Goal: Information Seeking & Learning: Learn about a topic

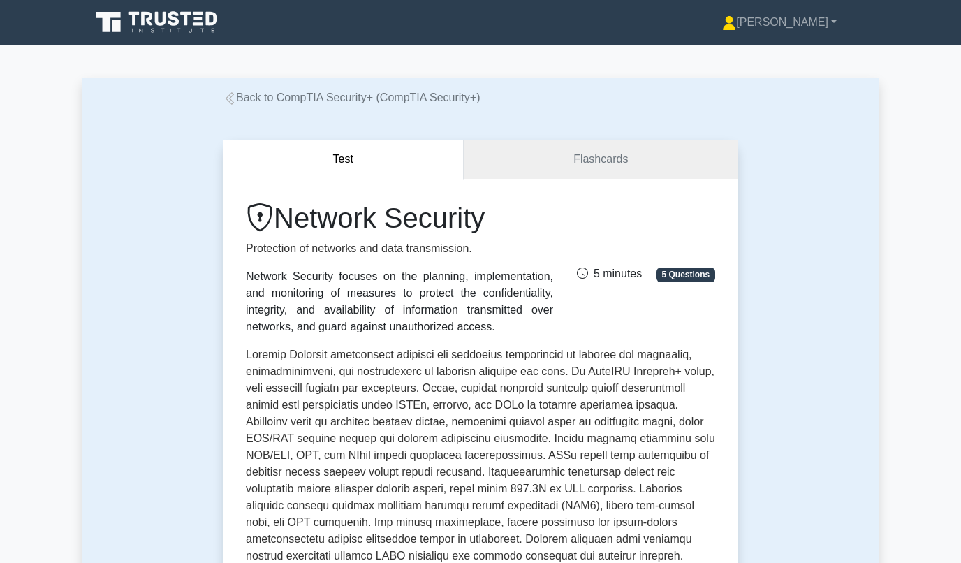
click at [150, 27] on icon at bounding box center [158, 22] width 134 height 27
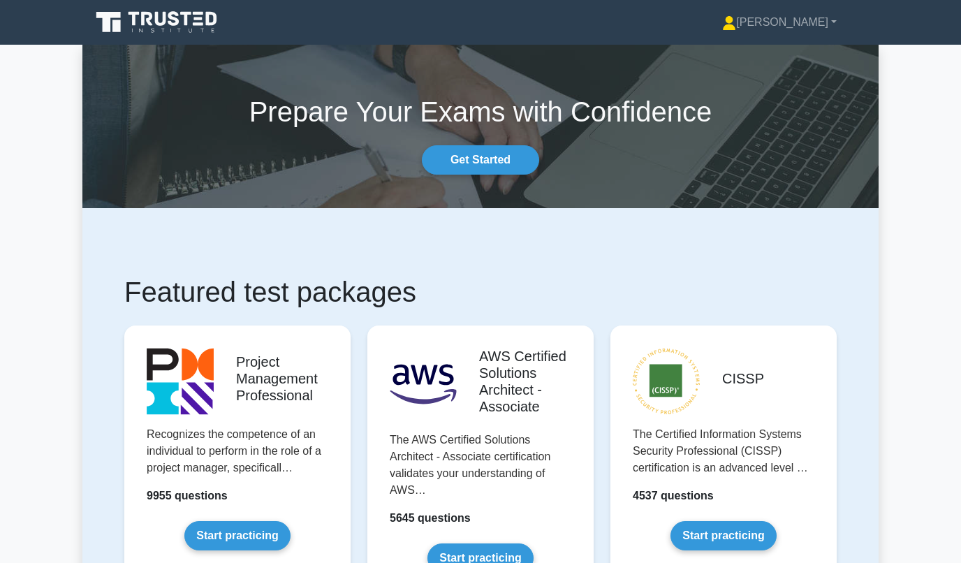
scroll to position [1903, 0]
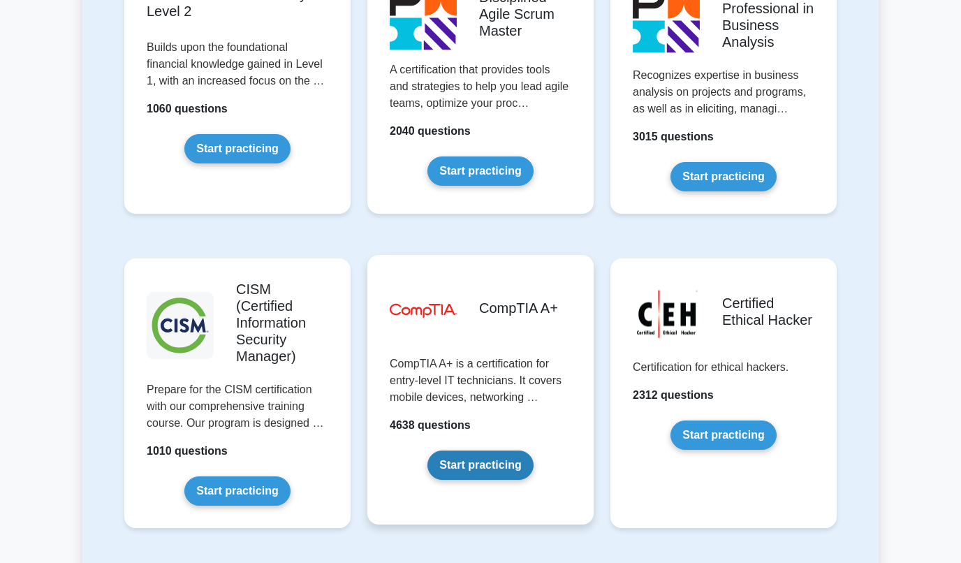
click at [502, 451] on link "Start practicing" at bounding box center [479, 465] width 105 height 29
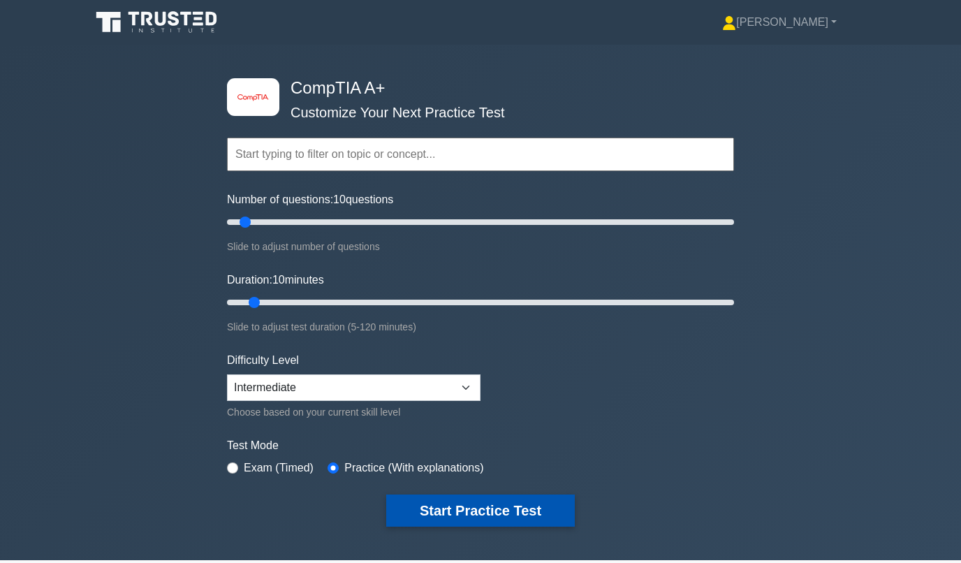
click at [444, 502] on button "Start Practice Test" at bounding box center [480, 511] width 189 height 32
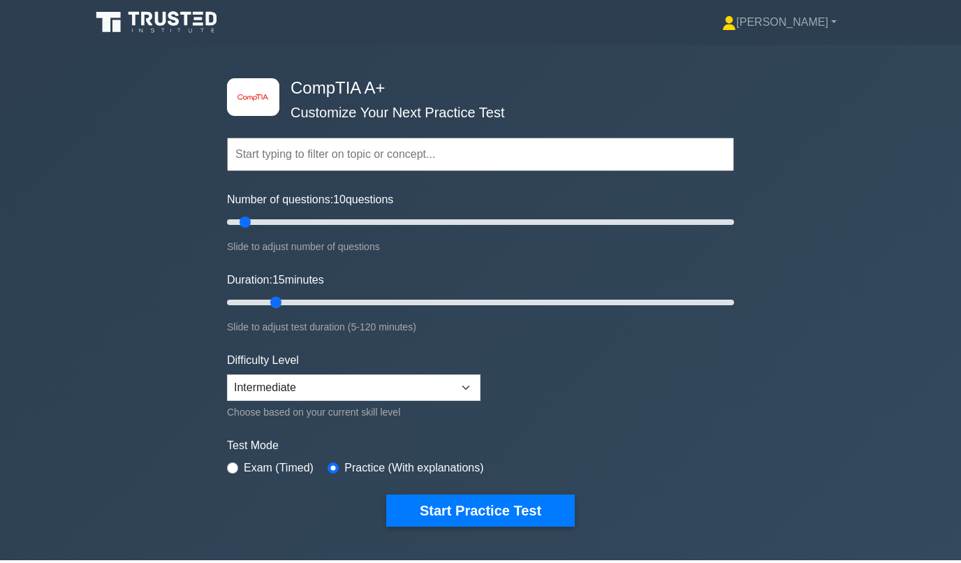
drag, startPoint x: 256, startPoint y: 301, endPoint x: 268, endPoint y: 300, distance: 11.2
type input "15"
click at [268, 300] on input "Duration: 15 minutes" at bounding box center [480, 302] width 507 height 17
click at [452, 515] on button "Start Practice Test" at bounding box center [480, 511] width 189 height 32
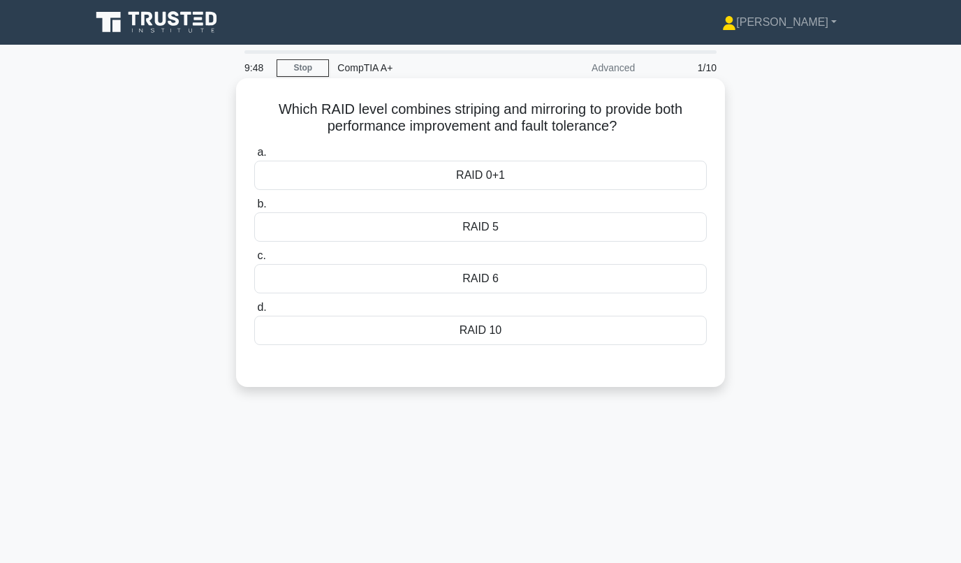
click at [315, 175] on div "RAID 0+1" at bounding box center [480, 175] width 453 height 29
click at [254, 157] on input "a. RAID 0+1" at bounding box center [254, 152] width 0 height 9
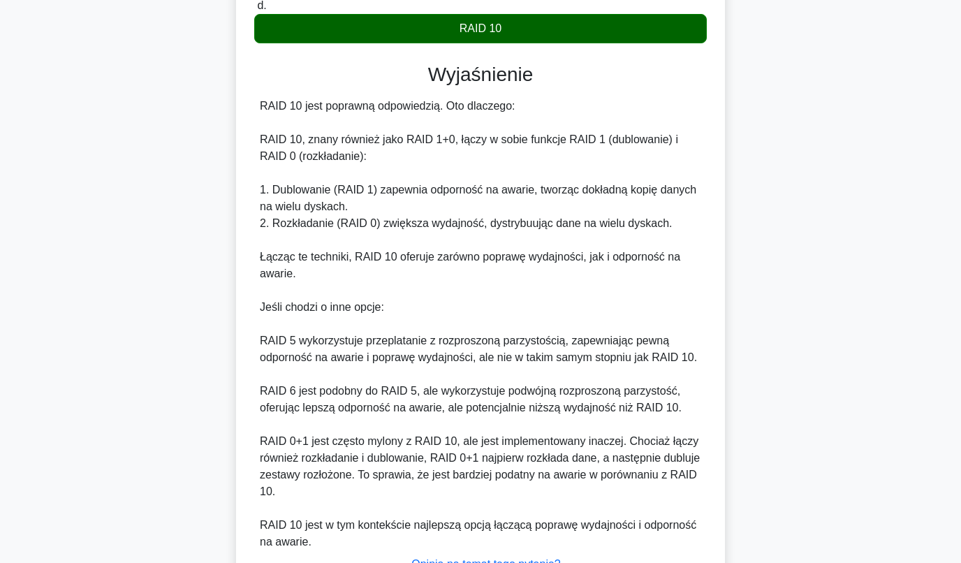
scroll to position [416, 0]
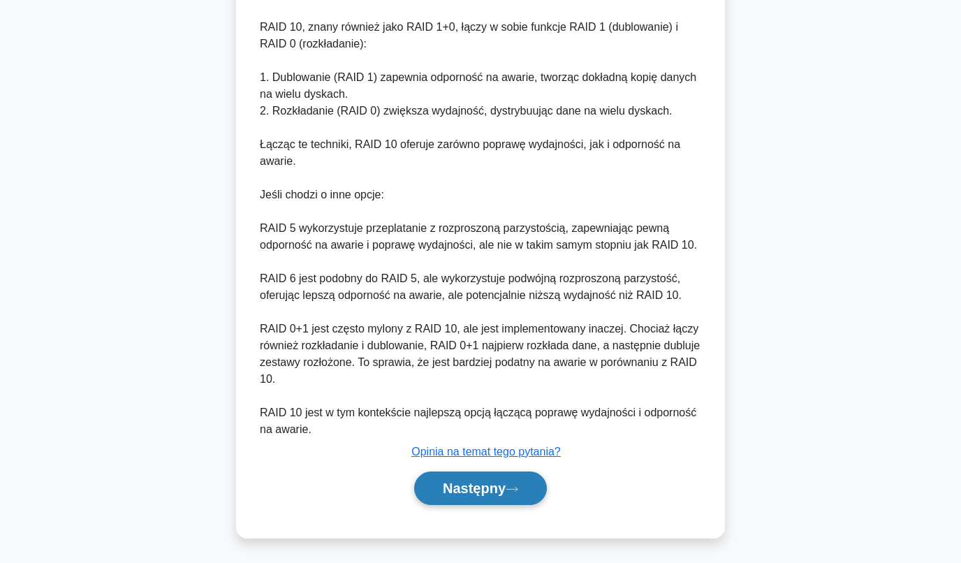
click at [445, 486] on font "Następny" at bounding box center [474, 488] width 63 height 15
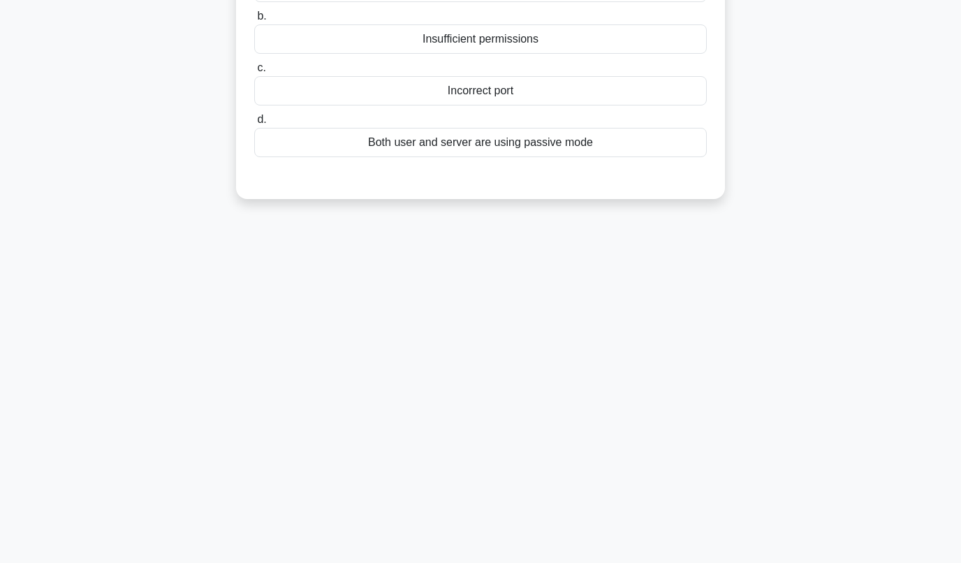
scroll to position [0, 0]
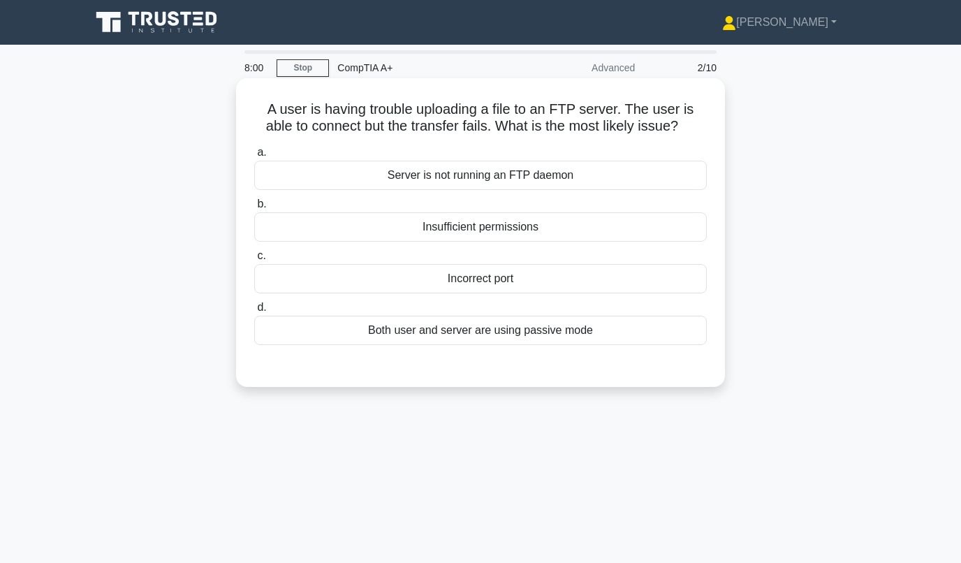
click at [461, 283] on div "Incorrect port" at bounding box center [480, 278] width 453 height 29
click at [254, 261] on input "c. Incorrect port" at bounding box center [254, 255] width 0 height 9
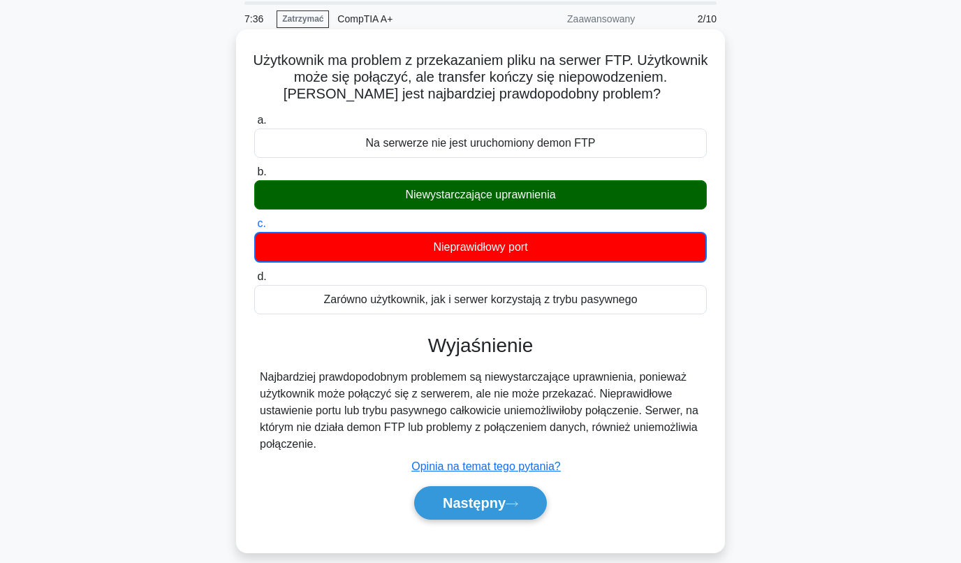
scroll to position [70, 0]
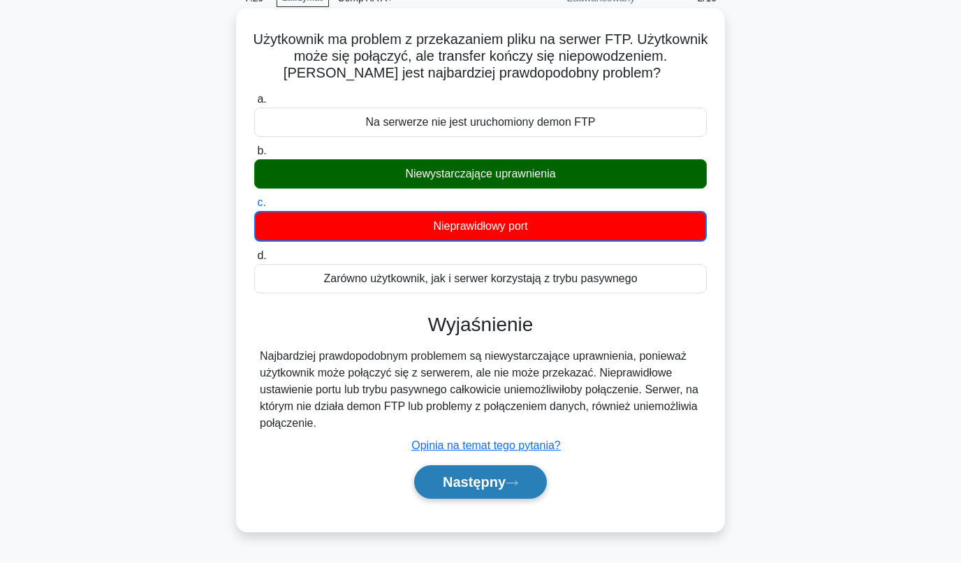
click at [456, 481] on font "Następny" at bounding box center [474, 481] width 63 height 15
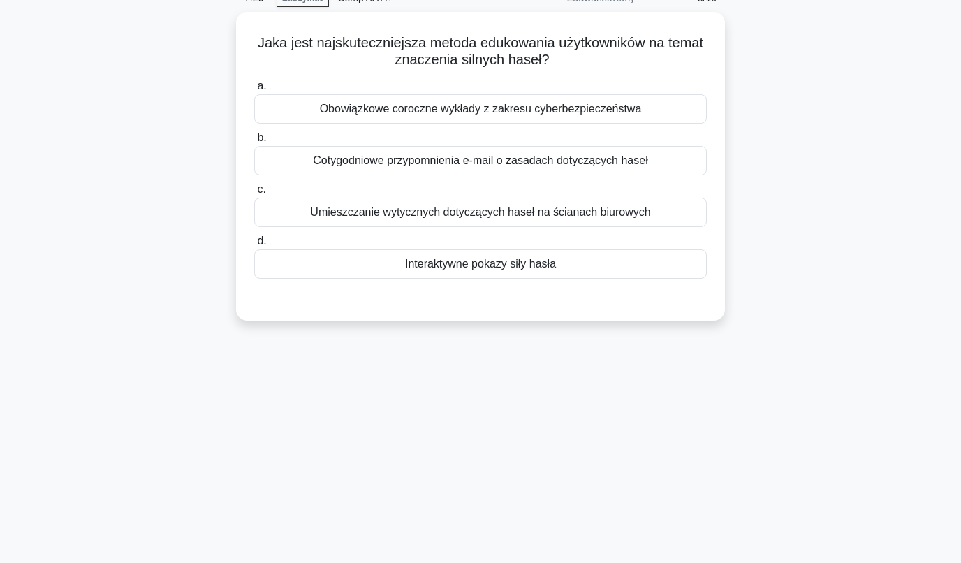
drag, startPoint x: 252, startPoint y: 309, endPoint x: 206, endPoint y: 325, distance: 48.8
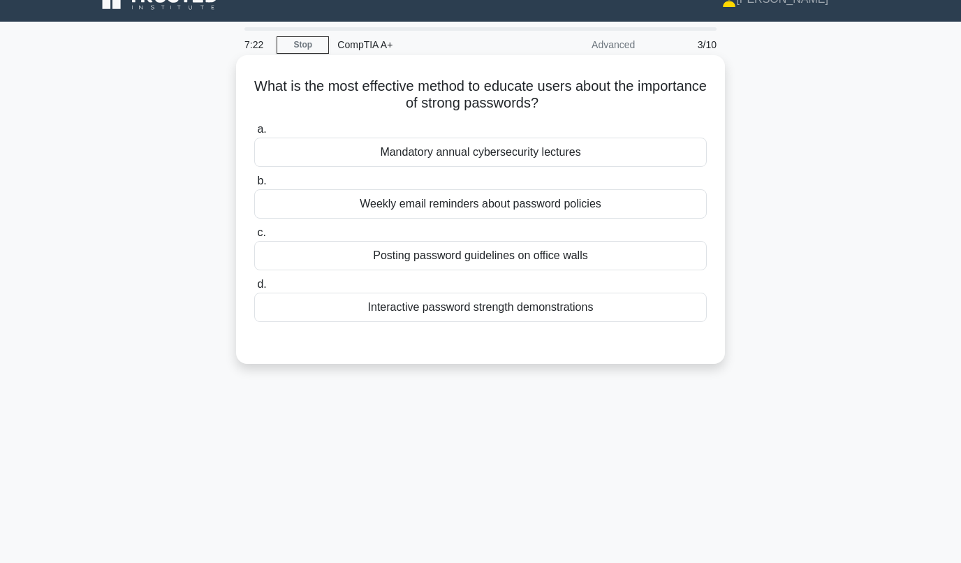
scroll to position [0, 0]
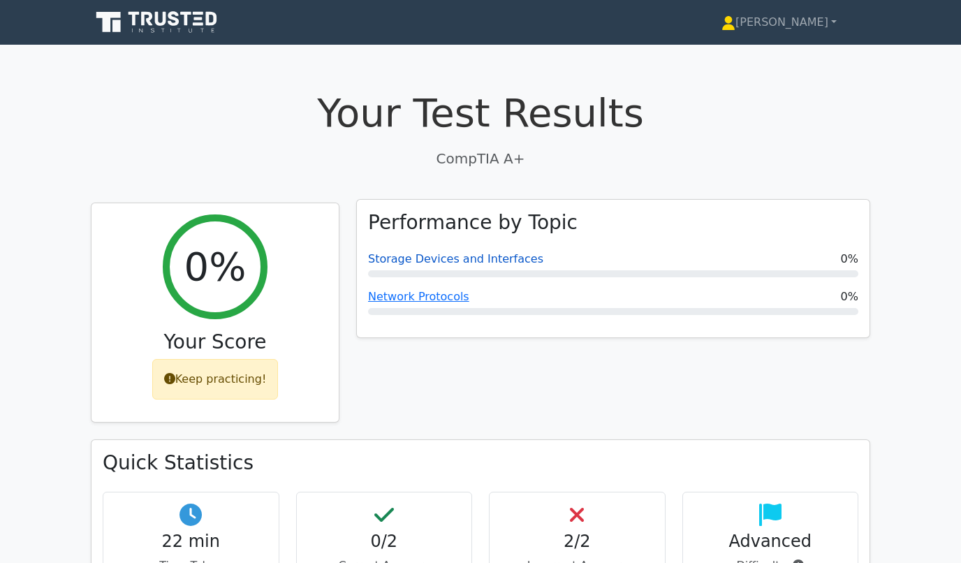
click at [416, 261] on link "Storage Devices and Interfaces" at bounding box center [455, 258] width 175 height 13
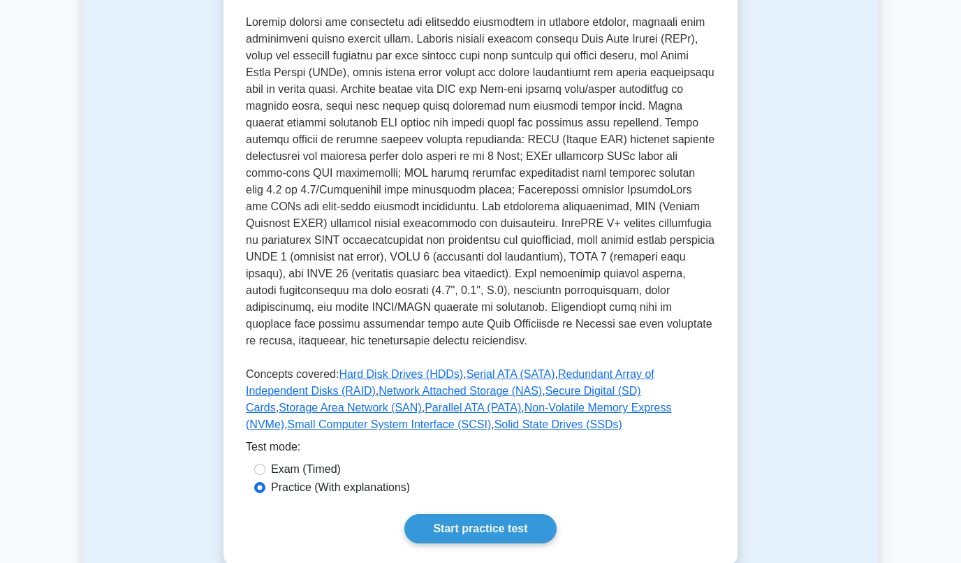
scroll to position [489, 0]
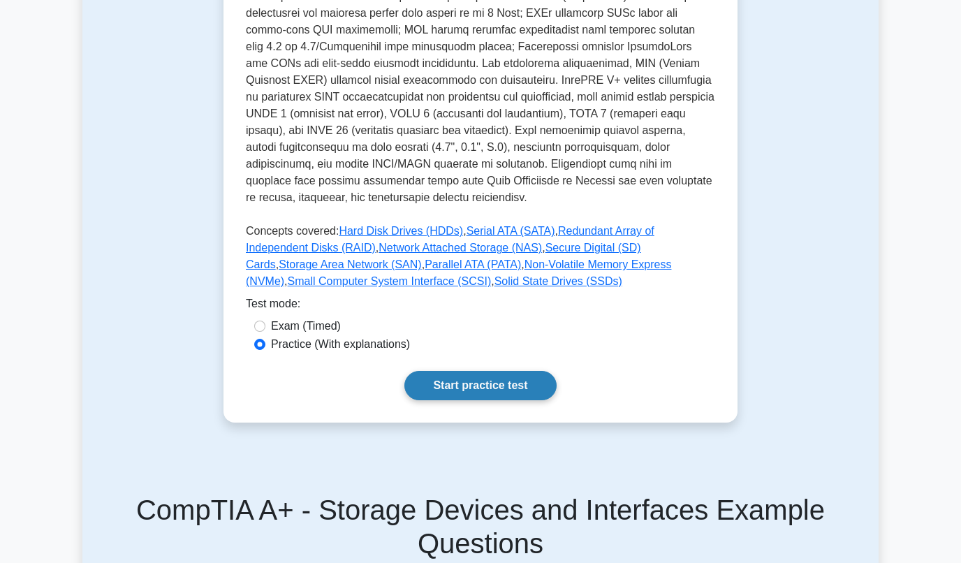
click at [441, 389] on link "Start practice test" at bounding box center [480, 385] width 152 height 29
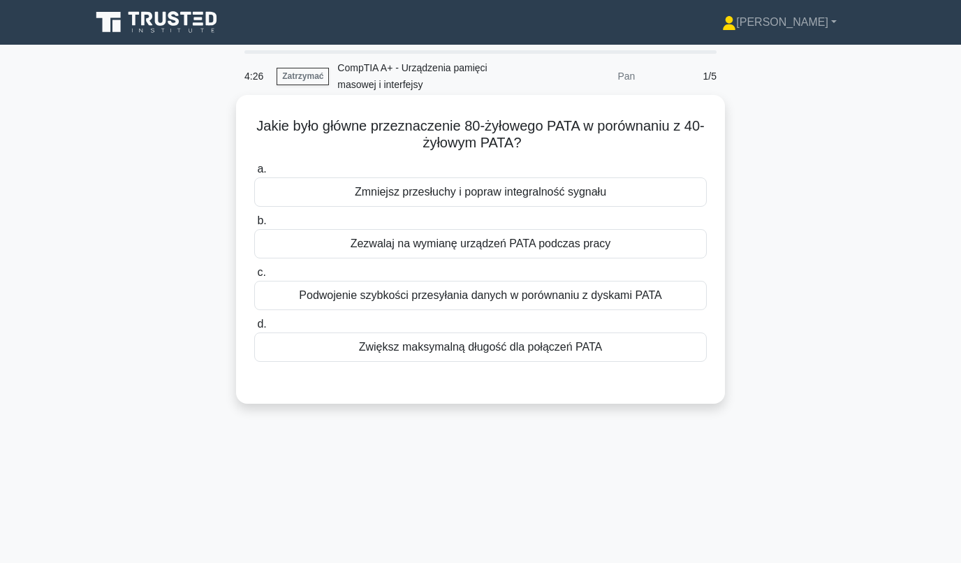
click at [360, 199] on div "Zmniejsz przesłuchy i popraw integralność sygnału" at bounding box center [480, 191] width 453 height 29
click at [254, 174] on input "a. Zmniejsz przesłuchy i popraw integralność sygnału" at bounding box center [254, 169] width 0 height 9
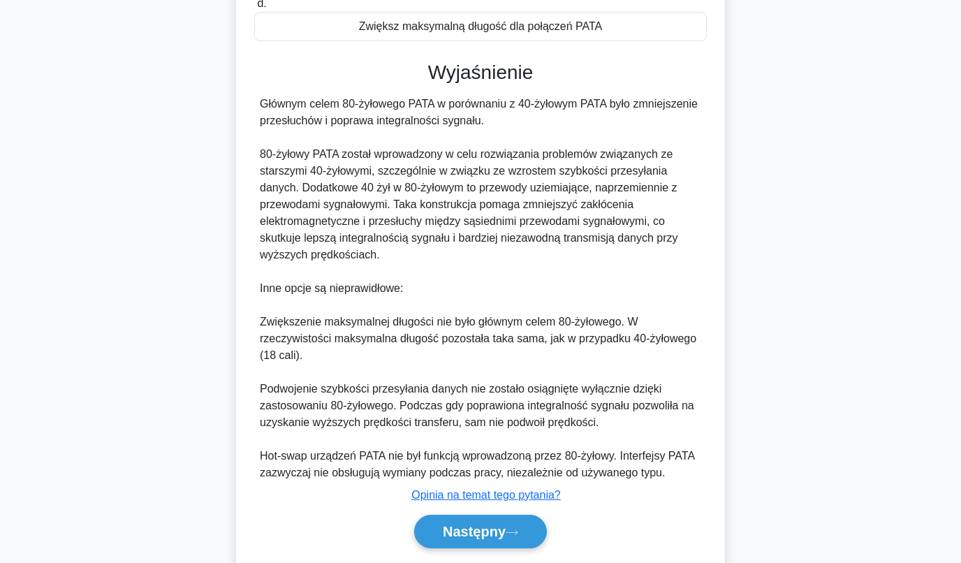
scroll to position [364, 0]
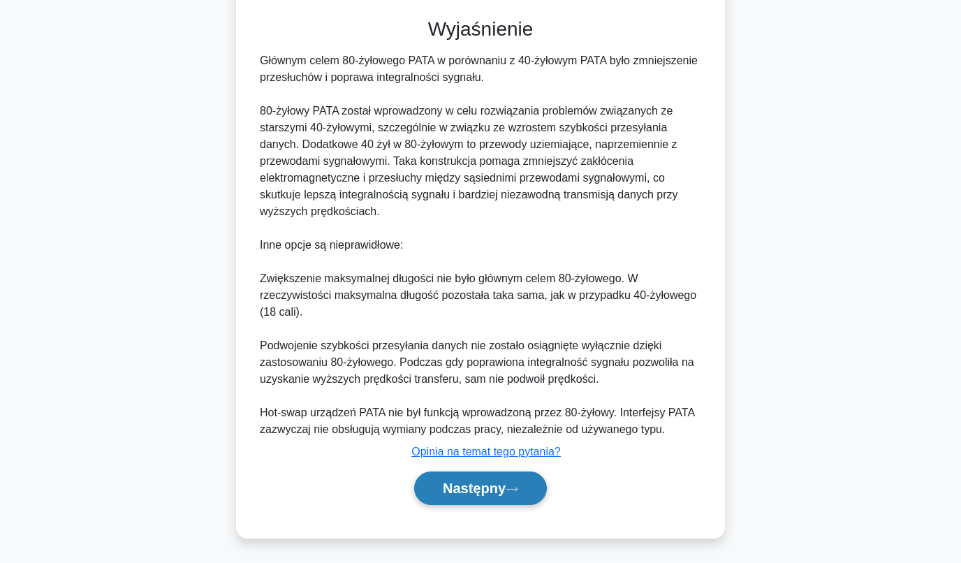
click at [455, 490] on font "Następny" at bounding box center [474, 488] width 63 height 15
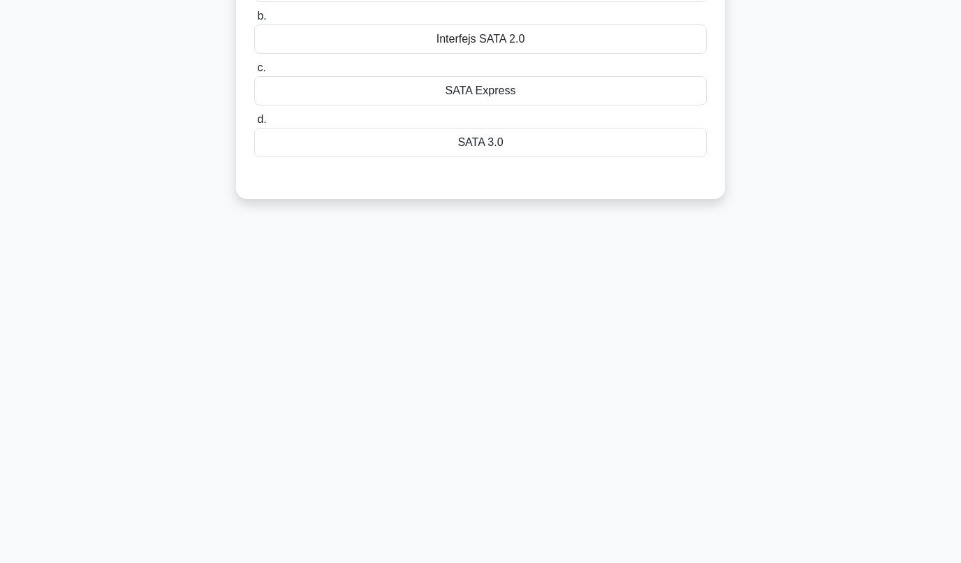
scroll to position [52, 0]
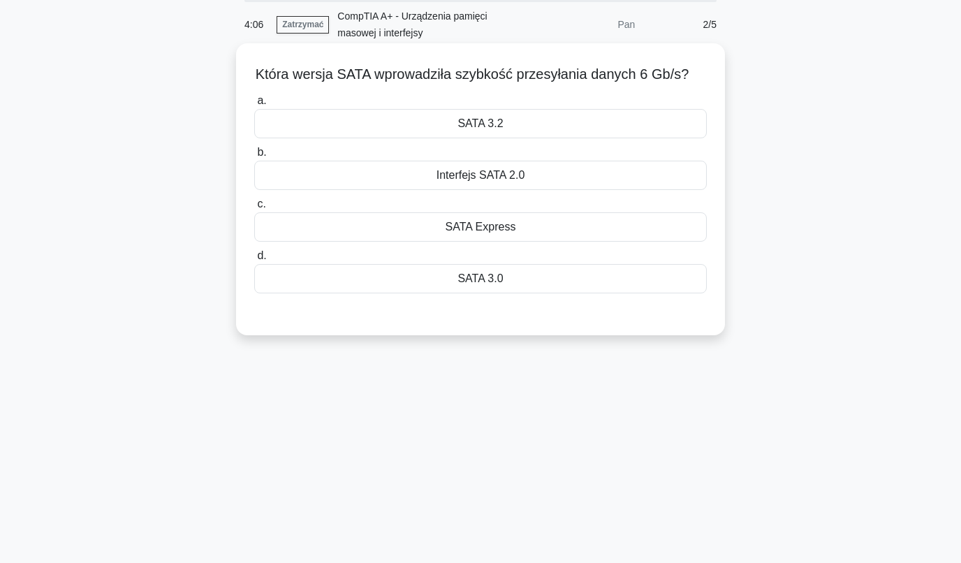
click at [463, 277] on div "SATA 3.0" at bounding box center [480, 278] width 453 height 29
click at [254, 261] on input "d. SATA 3.0" at bounding box center [254, 255] width 0 height 9
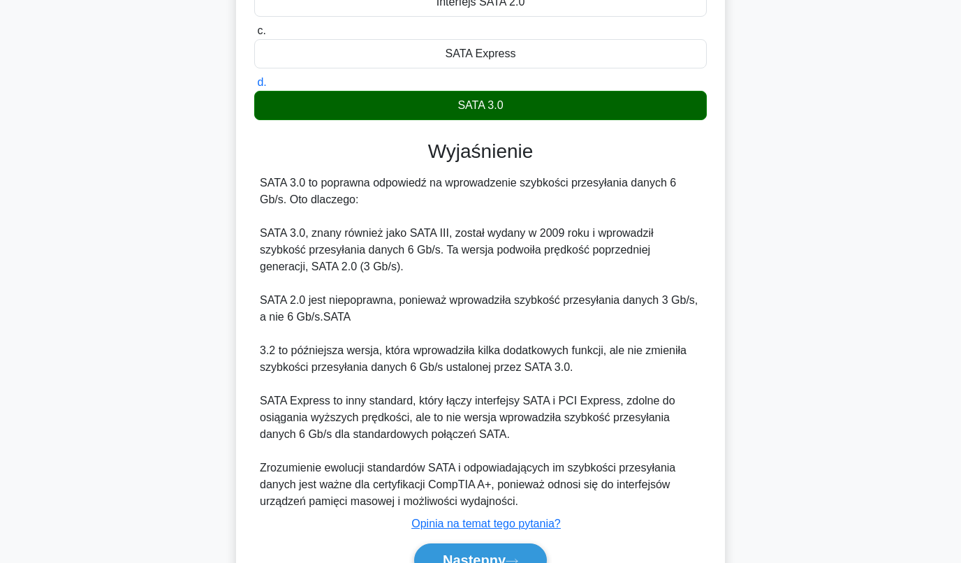
scroll to position [297, 0]
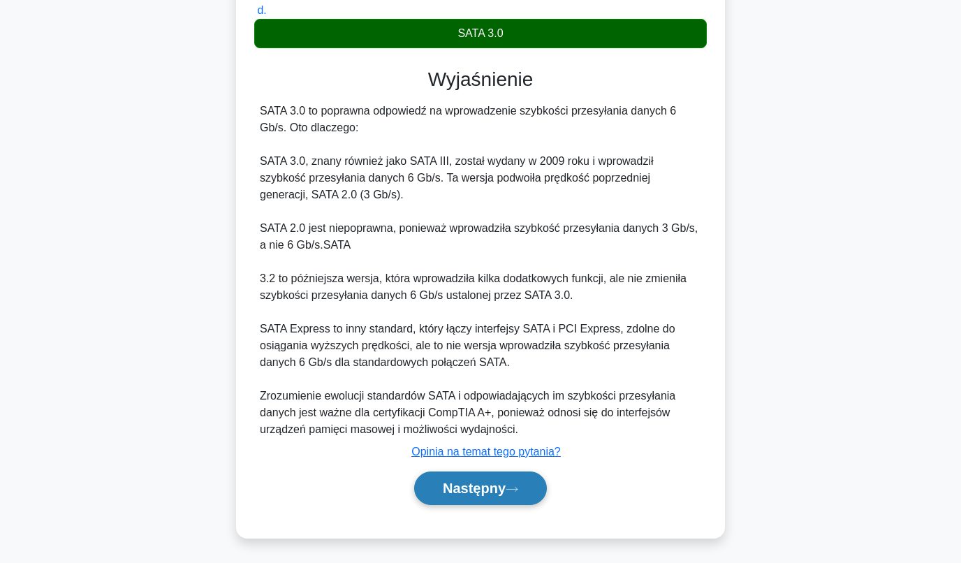
click at [460, 483] on font "Następny" at bounding box center [474, 488] width 63 height 15
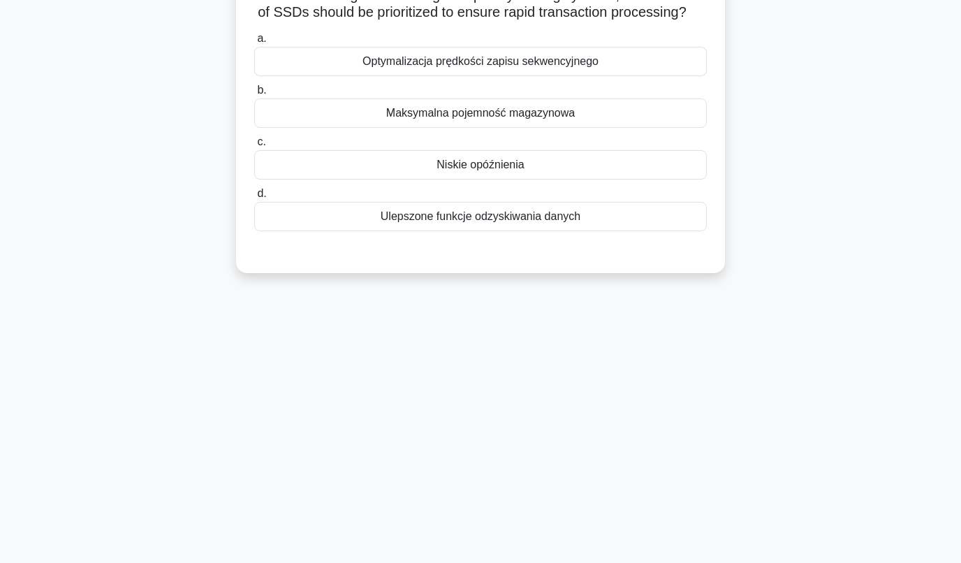
scroll to position [52, 0]
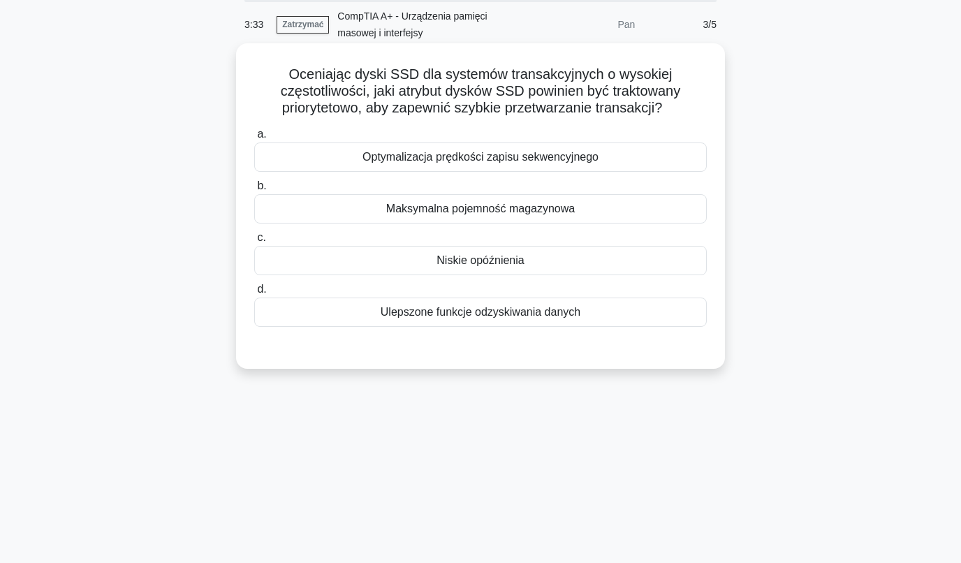
click at [413, 267] on div "Niskie opóźnienia" at bounding box center [480, 260] width 453 height 29
click at [254, 242] on input "c. Niskie opóźnienia" at bounding box center [254, 237] width 0 height 9
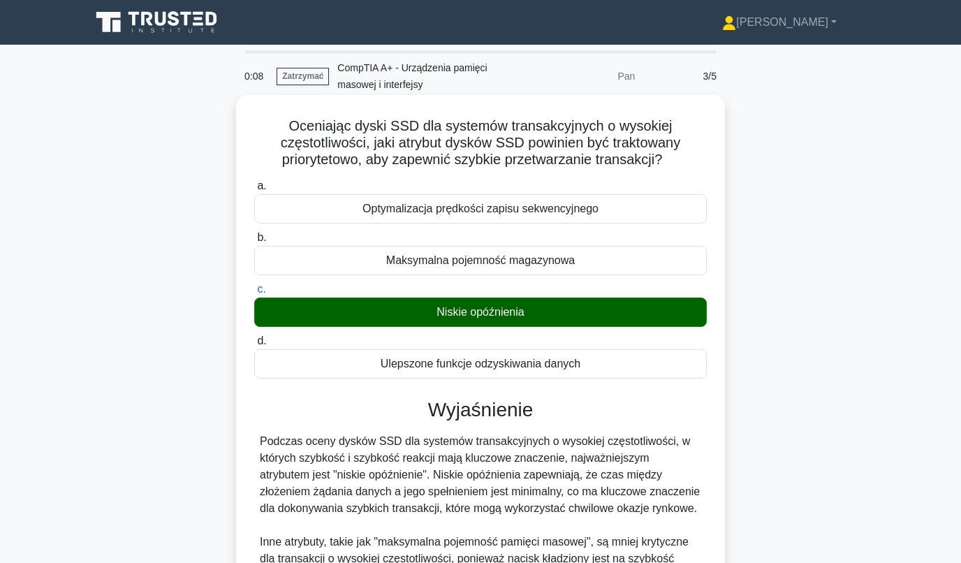
scroll to position [247, 0]
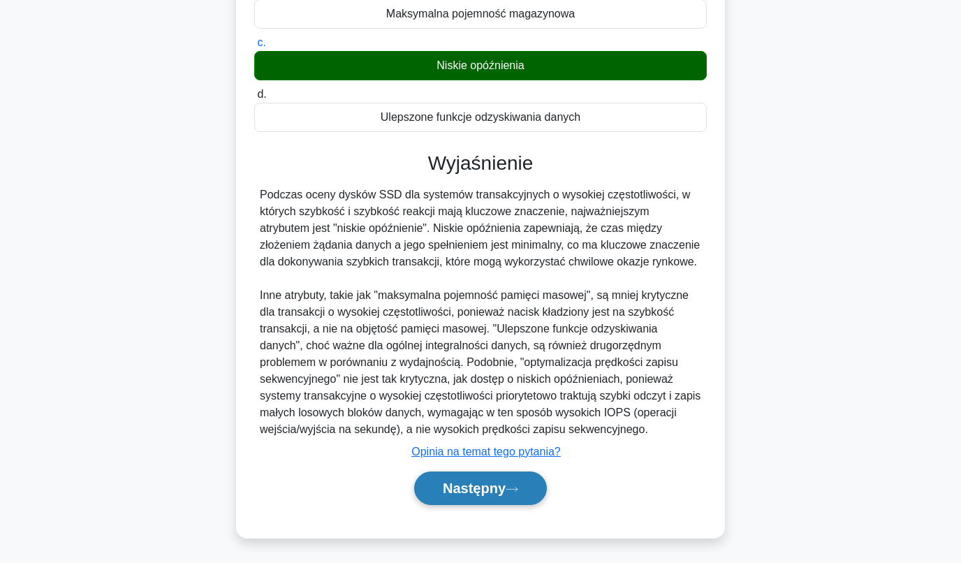
click at [460, 487] on font "Następny" at bounding box center [474, 488] width 63 height 15
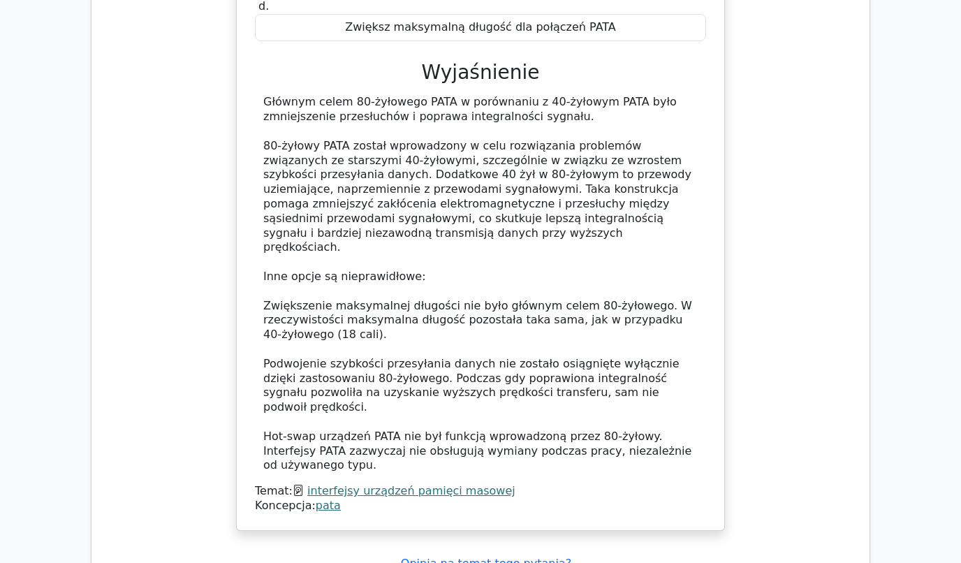
scroll to position [1322, 0]
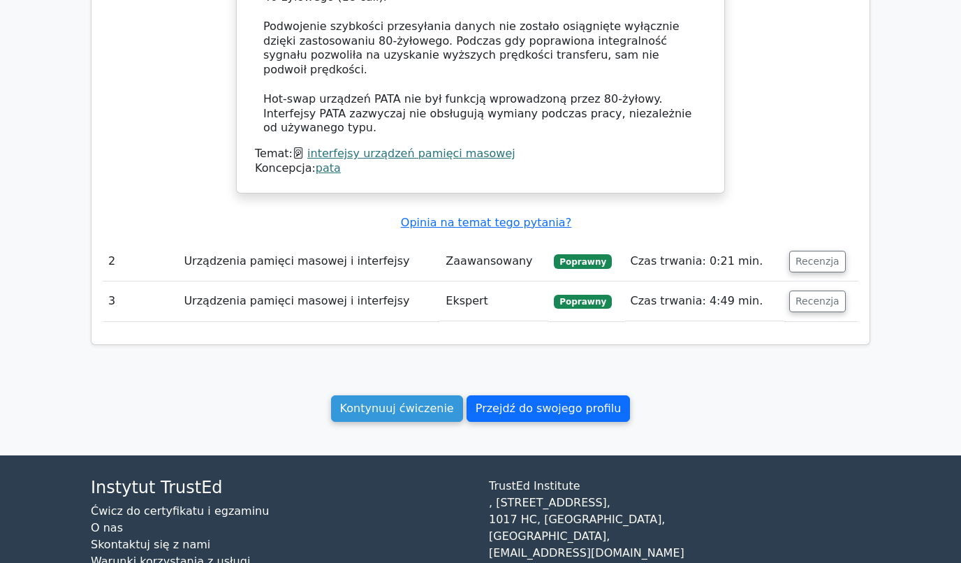
click at [491, 395] on link "Przejdź do swojego profilu" at bounding box center [549, 408] width 164 height 27
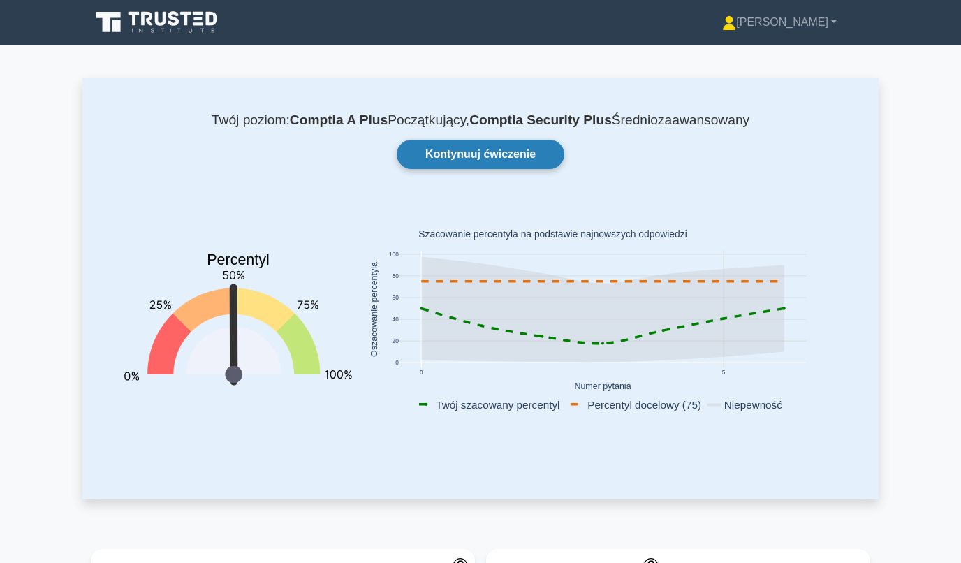
click at [441, 155] on link "Kontynuuj ćwiczenie" at bounding box center [481, 154] width 168 height 29
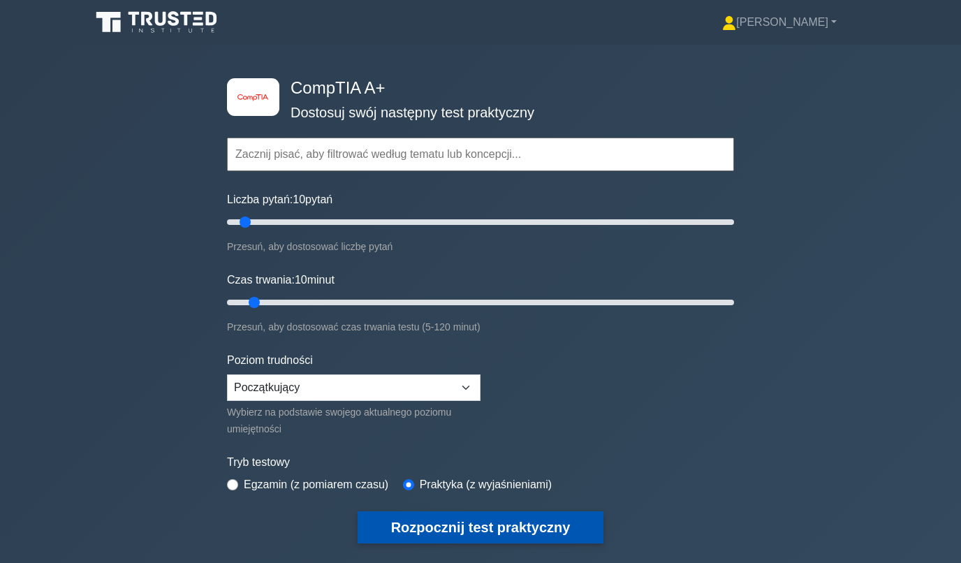
click at [411, 529] on button "Rozpocznij test praktyczny" at bounding box center [481, 527] width 247 height 32
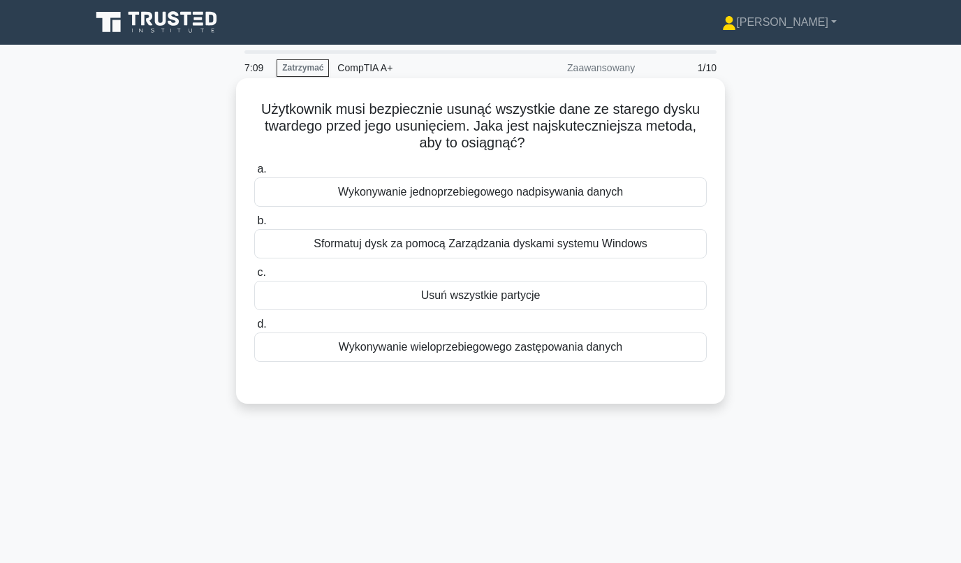
click at [441, 244] on div "Sformatuj dysk za pomocą Zarządzania dyskami systemu Windows" at bounding box center [480, 243] width 453 height 29
click at [254, 226] on input "b. Sformatuj dysk za pomocą Zarządzania dyskami systemu Windows" at bounding box center [254, 221] width 0 height 9
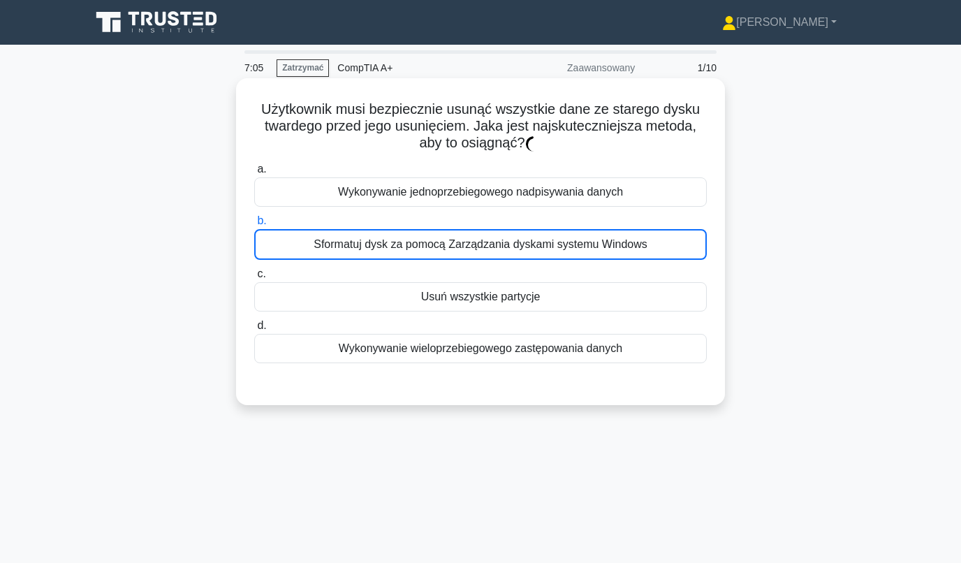
click at [364, 245] on div "Sformatuj dysk za pomocą Zarządzania dyskami systemu Windows" at bounding box center [480, 244] width 453 height 31
click at [254, 226] on input "b. Sformatuj dysk za pomocą Zarządzania dyskami systemu Windows" at bounding box center [254, 221] width 0 height 9
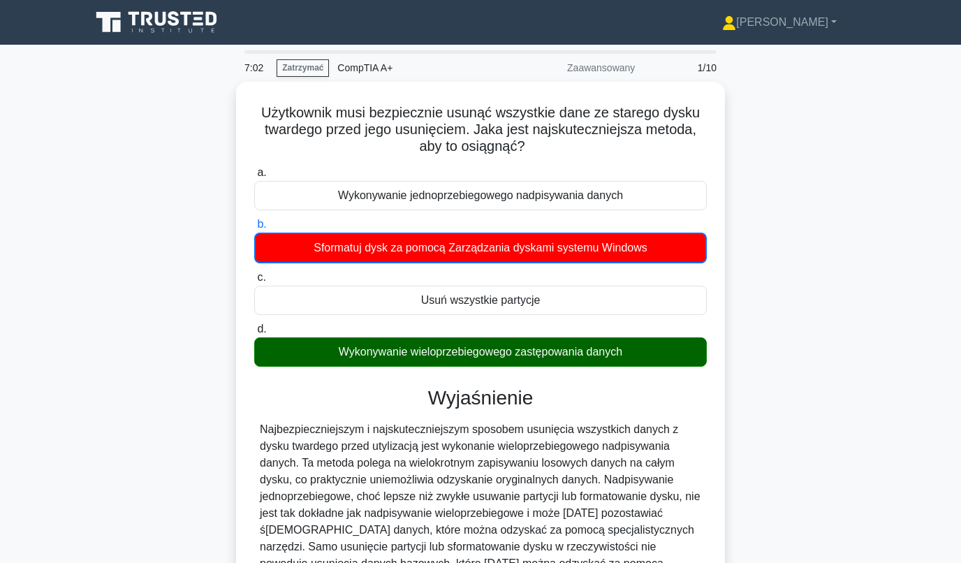
drag, startPoint x: 153, startPoint y: 239, endPoint x: 879, endPoint y: 312, distance: 729.3
click at [879, 312] on main "7:02 Zatrzymać CompTIA A+ Zaawansowany 1/10 Użytkownik musi bezpiecznie usunąć …" at bounding box center [480, 400] width 961 height 710
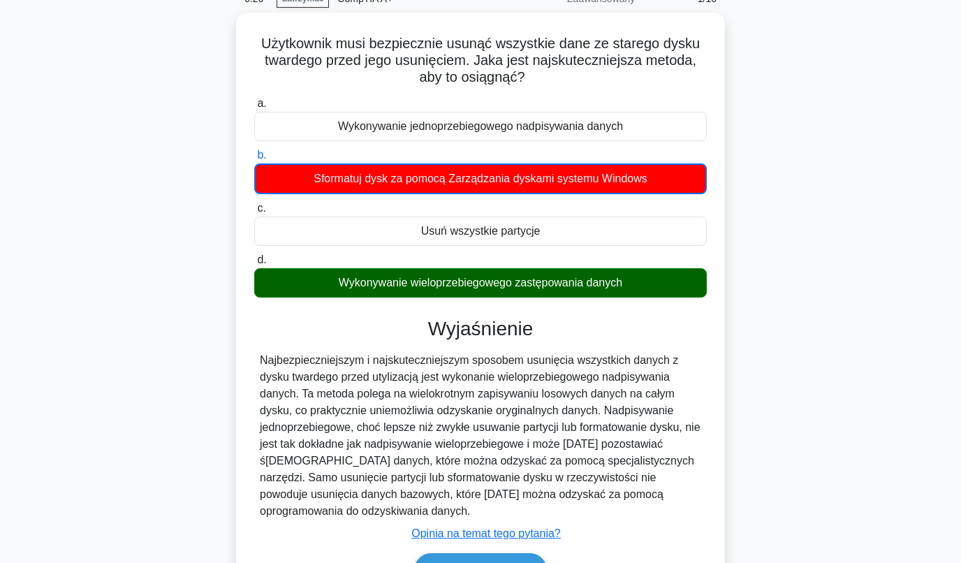
scroll to position [52, 0]
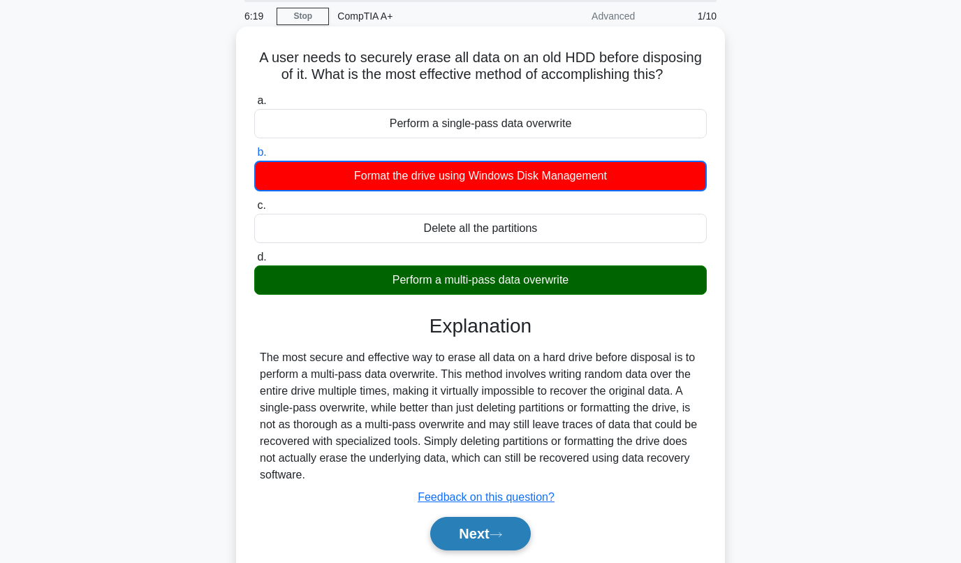
click at [459, 528] on font "Next" at bounding box center [474, 533] width 30 height 15
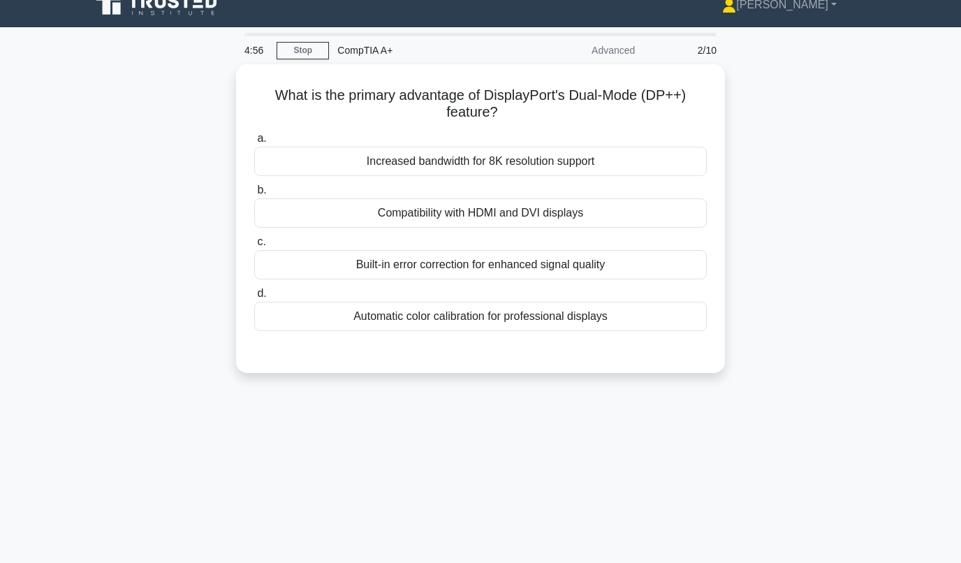
scroll to position [0, 0]
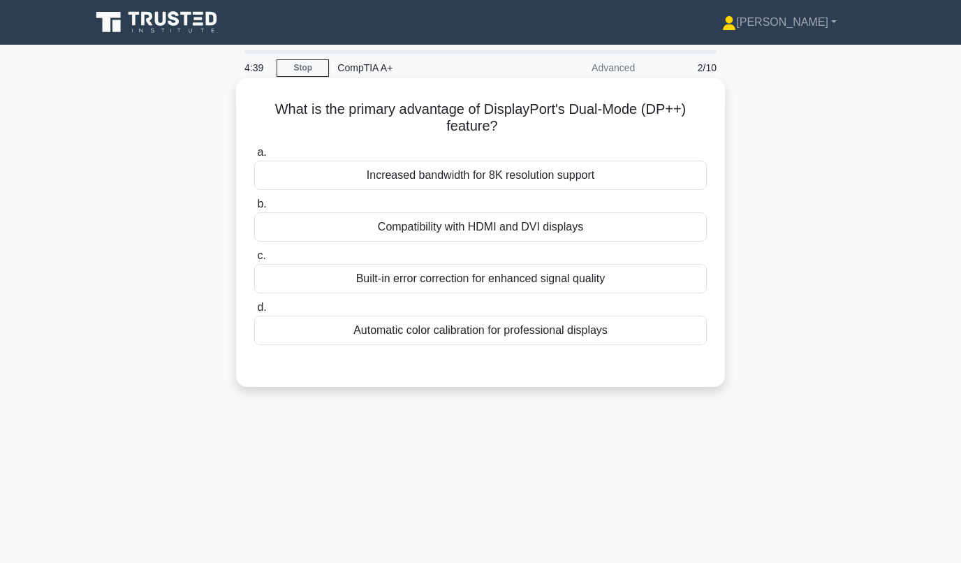
click at [424, 237] on div "Compatibility with HDMI and DVI displays" at bounding box center [480, 226] width 453 height 29
click at [254, 209] on input "b. Compatibility with HDMI and DVI displays" at bounding box center [254, 204] width 0 height 9
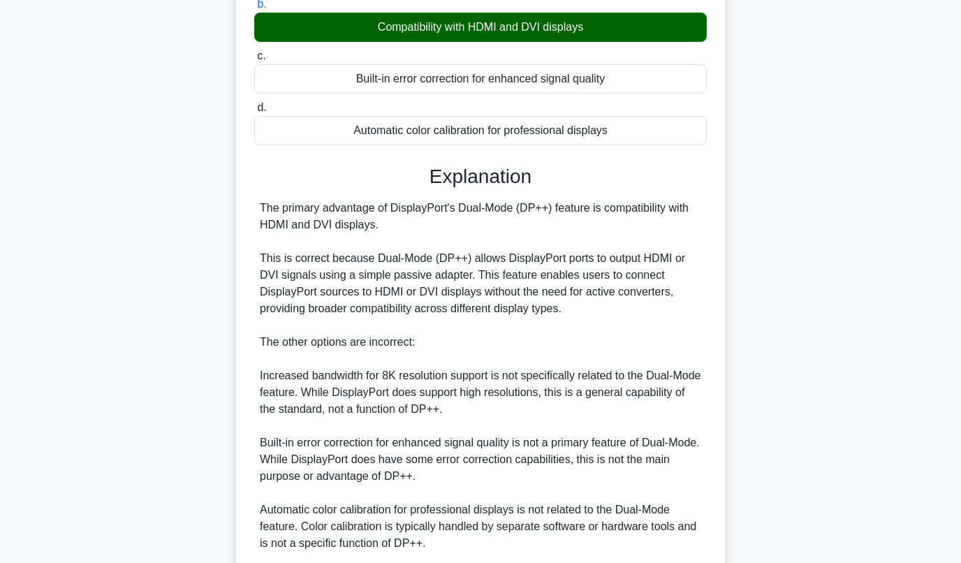
scroll to position [381, 0]
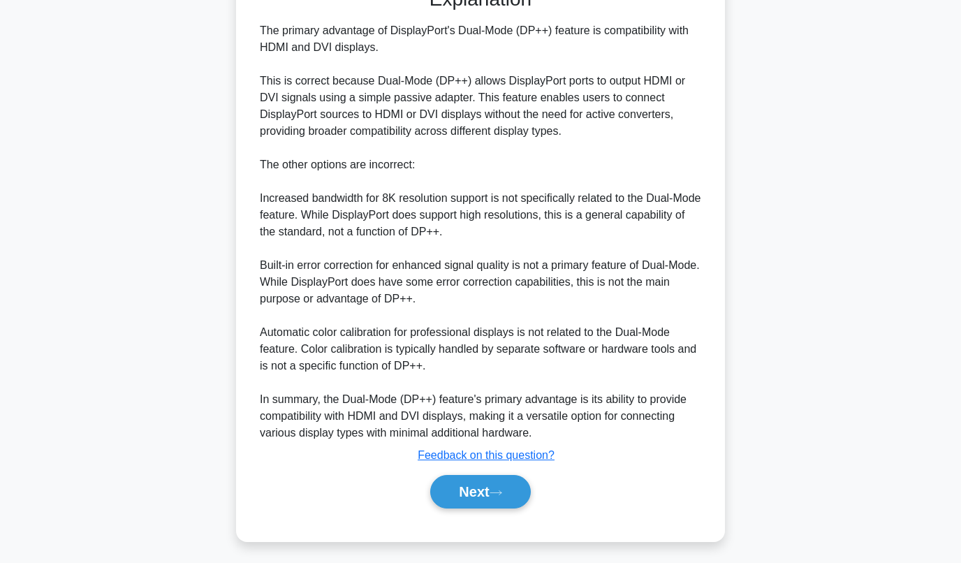
drag, startPoint x: 148, startPoint y: 314, endPoint x: 166, endPoint y: 358, distance: 46.7
click at [166, 358] on div "What is the primary advantage of DisplayPort's Dual-Mode (DP++) feature? .spinn…" at bounding box center [480, 129] width 796 height 857
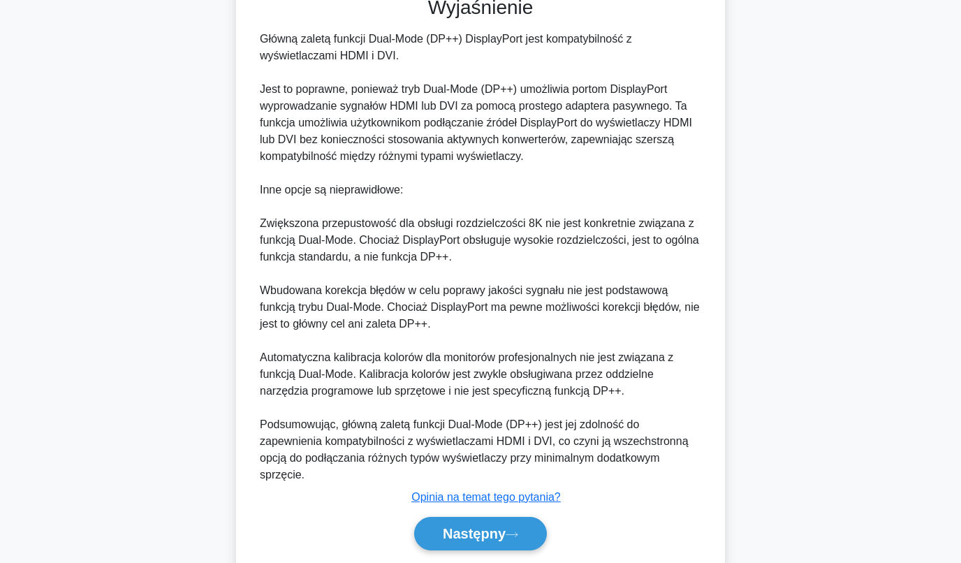
scroll to position [397, 0]
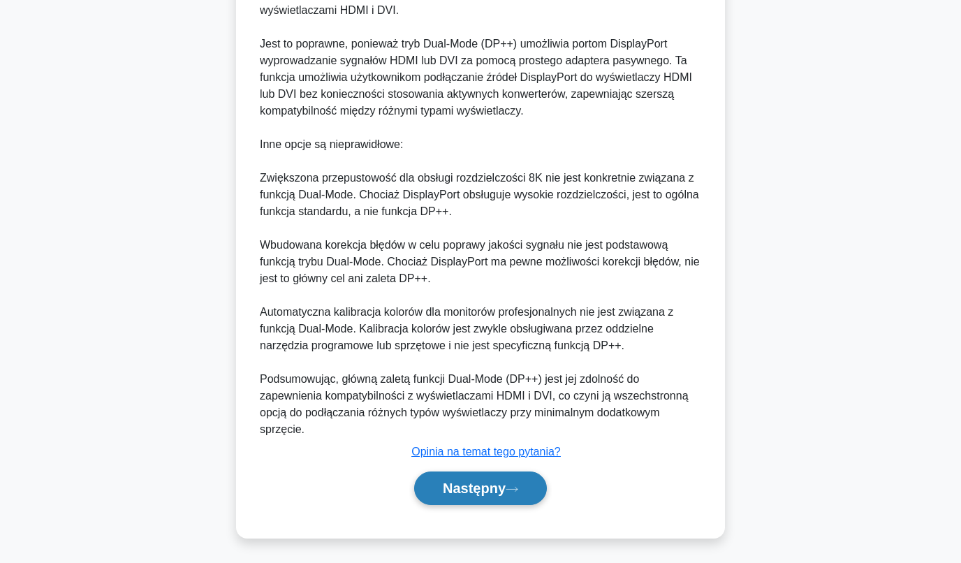
click at [456, 490] on font "Następny" at bounding box center [474, 488] width 63 height 15
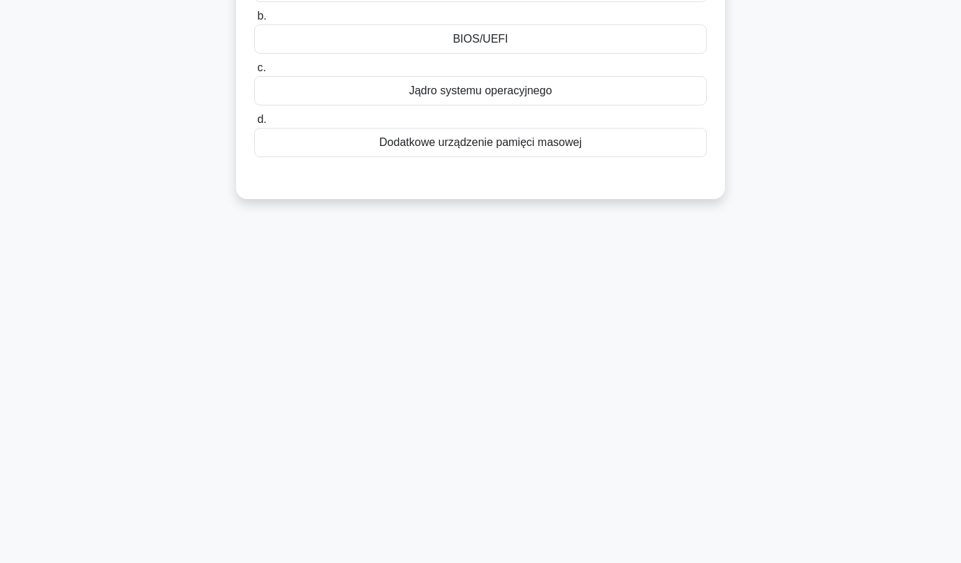
drag, startPoint x: 421, startPoint y: 457, endPoint x: 333, endPoint y: 309, distance: 172.3
drag, startPoint x: 333, startPoint y: 309, endPoint x: 309, endPoint y: 341, distance: 40.0
click at [309, 341] on div "2:23 Zatrzymać CompTIA A+ Zaawansowany 3/10 During the boot sequence, which sys…" at bounding box center [480, 208] width 796 height 698
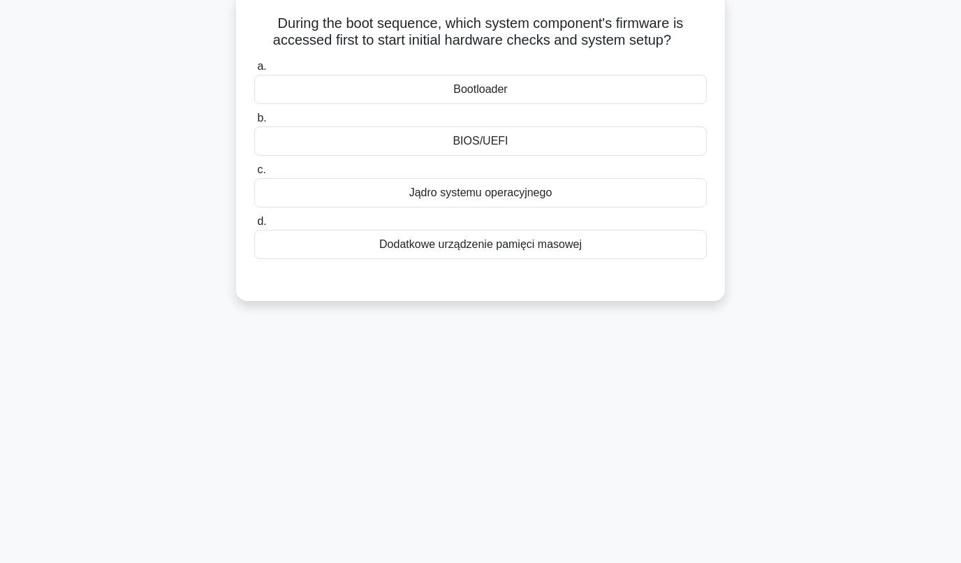
scroll to position [0, 0]
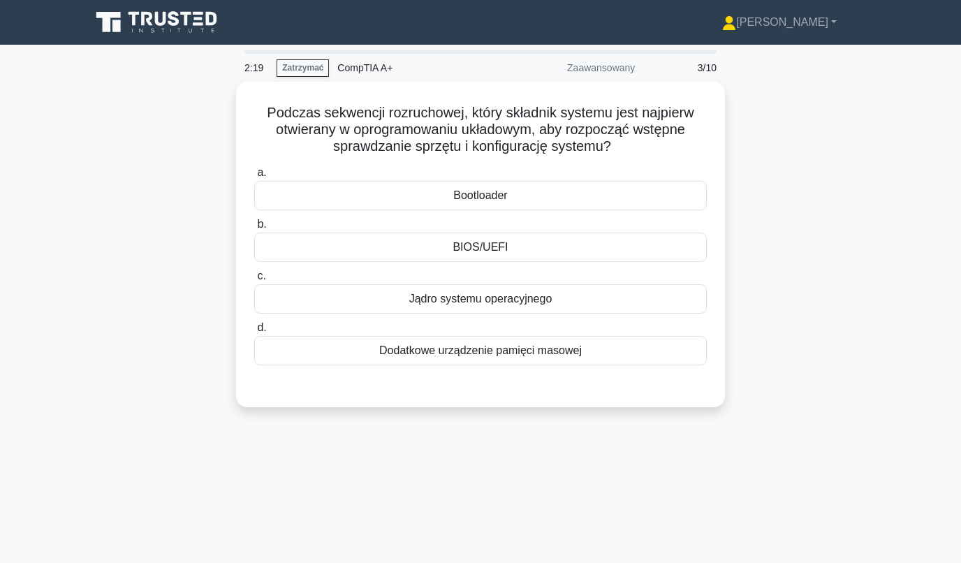
drag, startPoint x: 181, startPoint y: 398, endPoint x: 798, endPoint y: 281, distance: 628.5
click at [819, 281] on div "Podczas sekwencji rozruchowej, który składnik systemu jest najpierw otwierany w…" at bounding box center [480, 253] width 796 height 342
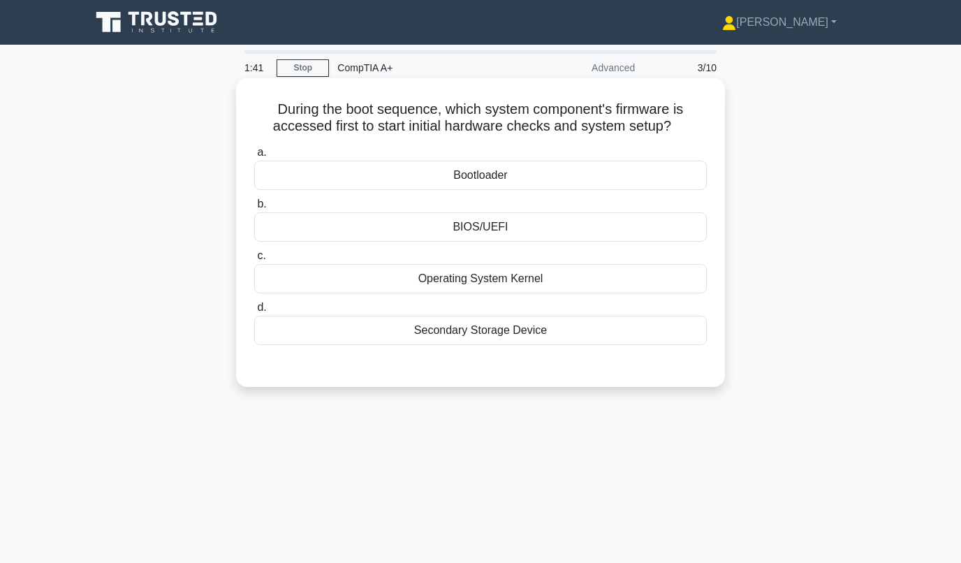
click at [532, 281] on div "Operating System Kernel" at bounding box center [480, 278] width 453 height 29
click at [254, 261] on input "c. Operating System Kernel" at bounding box center [254, 255] width 0 height 9
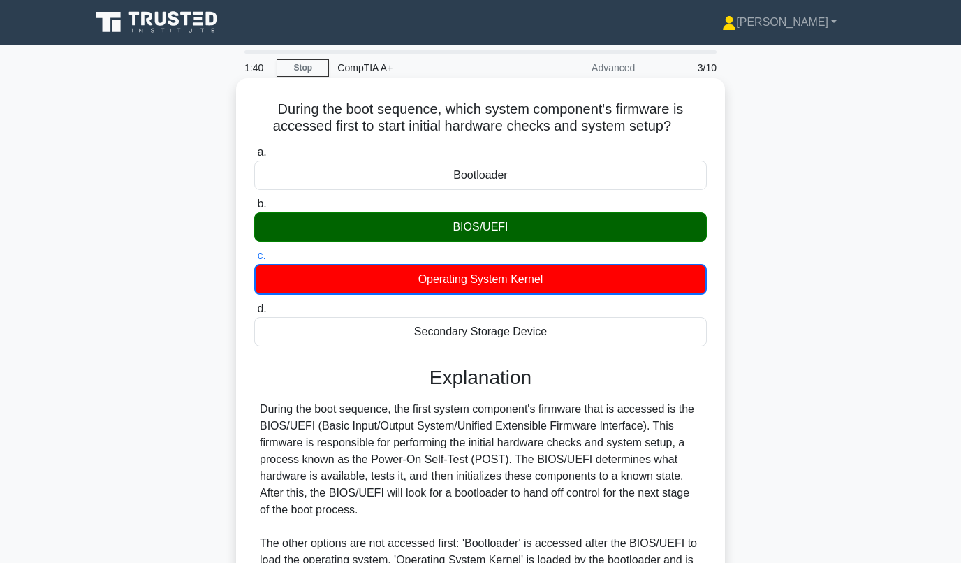
click at [522, 235] on div "BIOS/UEFI" at bounding box center [480, 226] width 453 height 29
click at [254, 209] on input "b. BIOS/UEFI" at bounding box center [254, 204] width 0 height 9
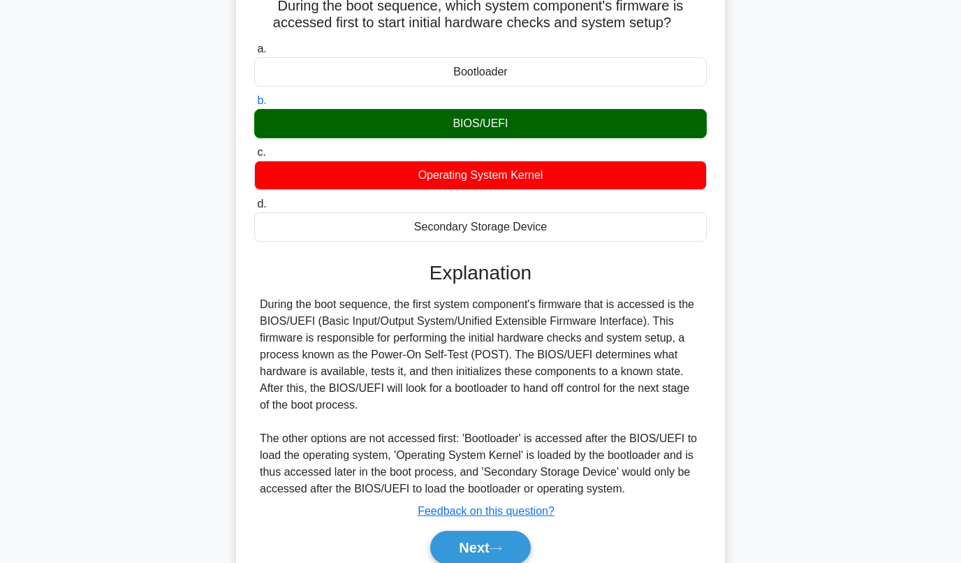
scroll to position [191, 0]
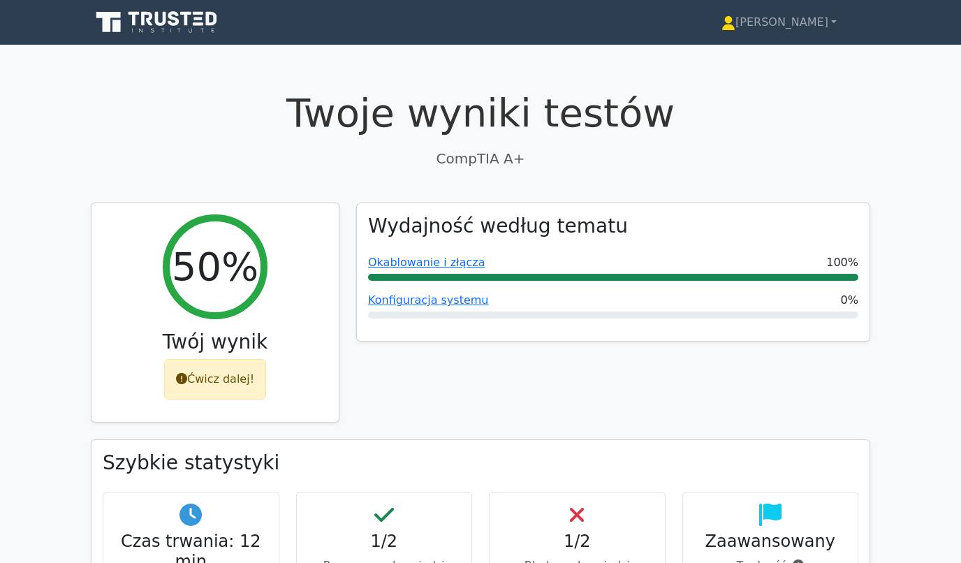
click at [159, 28] on icon at bounding box center [158, 22] width 134 height 27
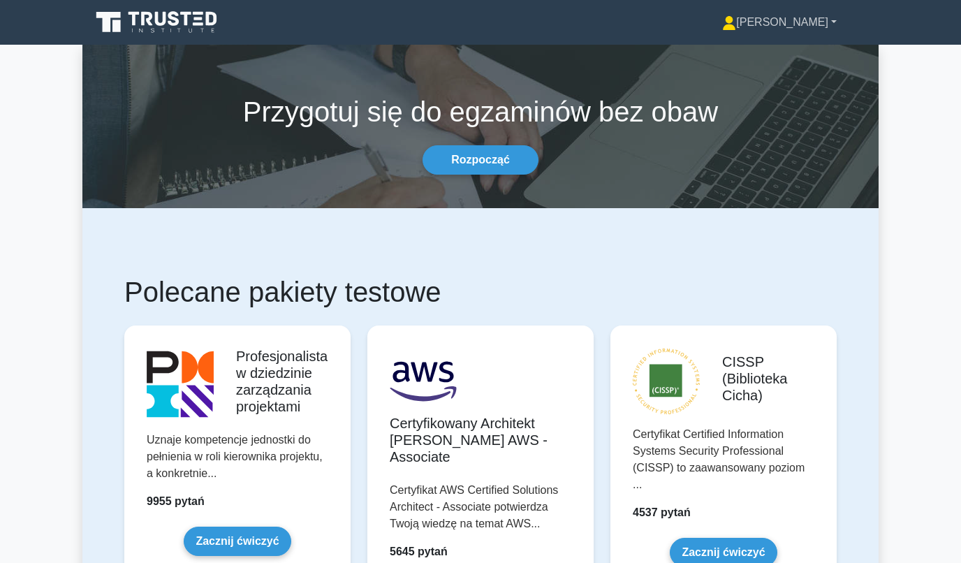
click at [795, 24] on font "[PERSON_NAME]" at bounding box center [782, 22] width 92 height 12
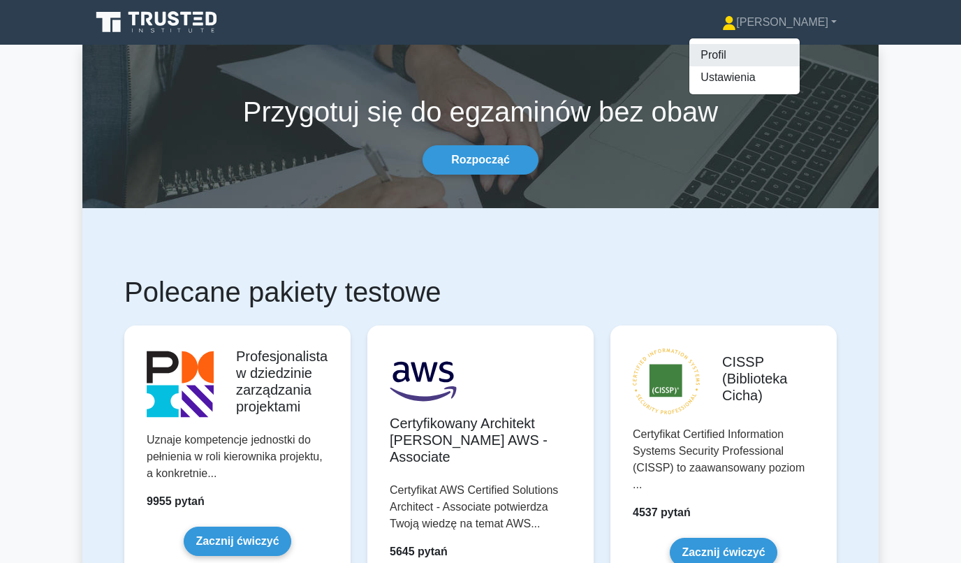
click at [775, 52] on link "Profil" at bounding box center [744, 55] width 110 height 22
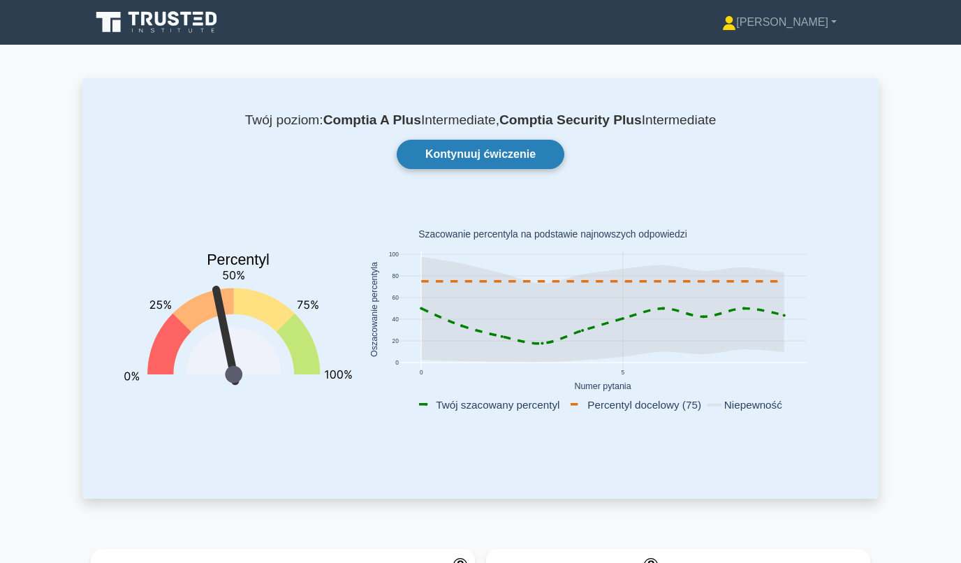
click at [437, 155] on link "Kontynuuj ćwiczenie" at bounding box center [481, 154] width 168 height 29
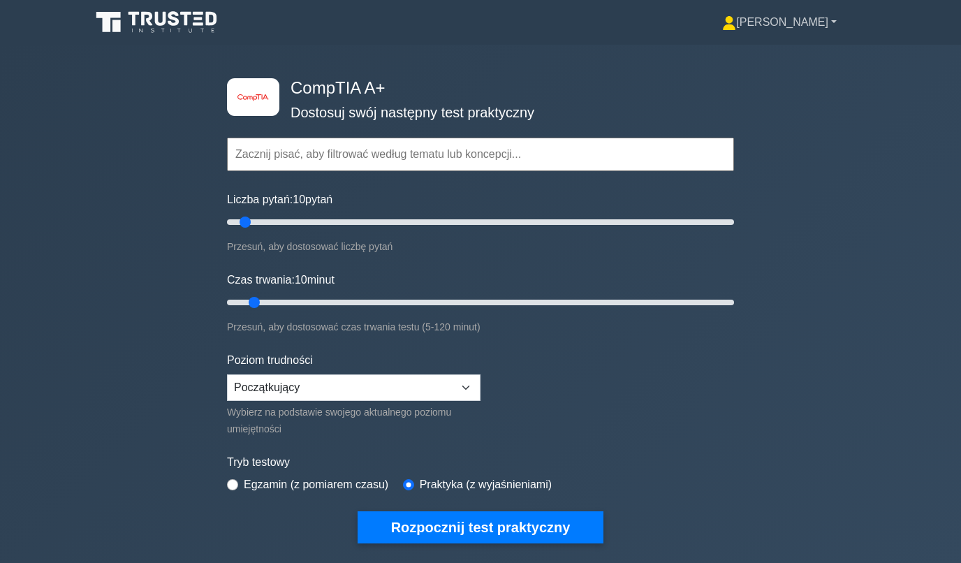
click at [810, 27] on font "[PERSON_NAME]" at bounding box center [782, 22] width 92 height 12
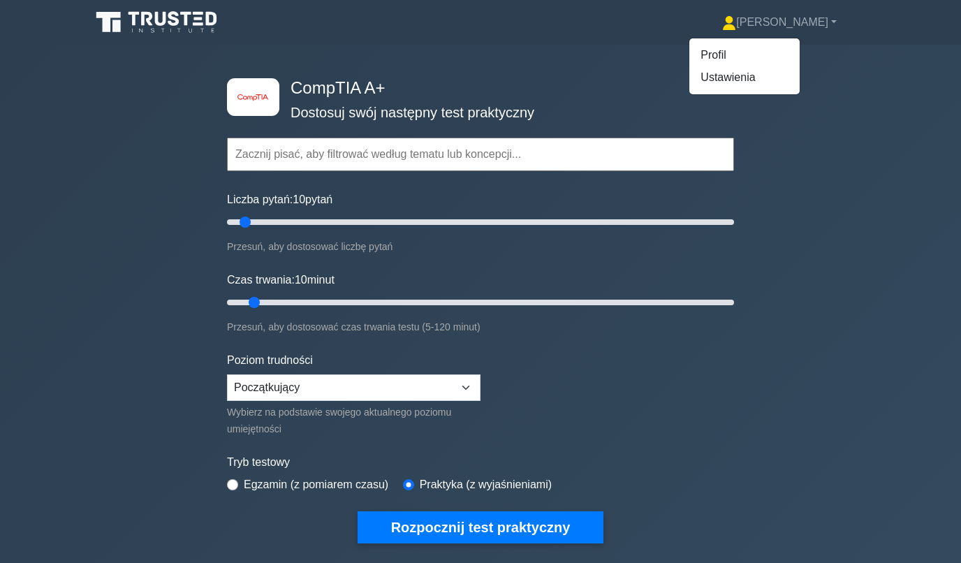
click at [160, 21] on icon at bounding box center [158, 22] width 134 height 27
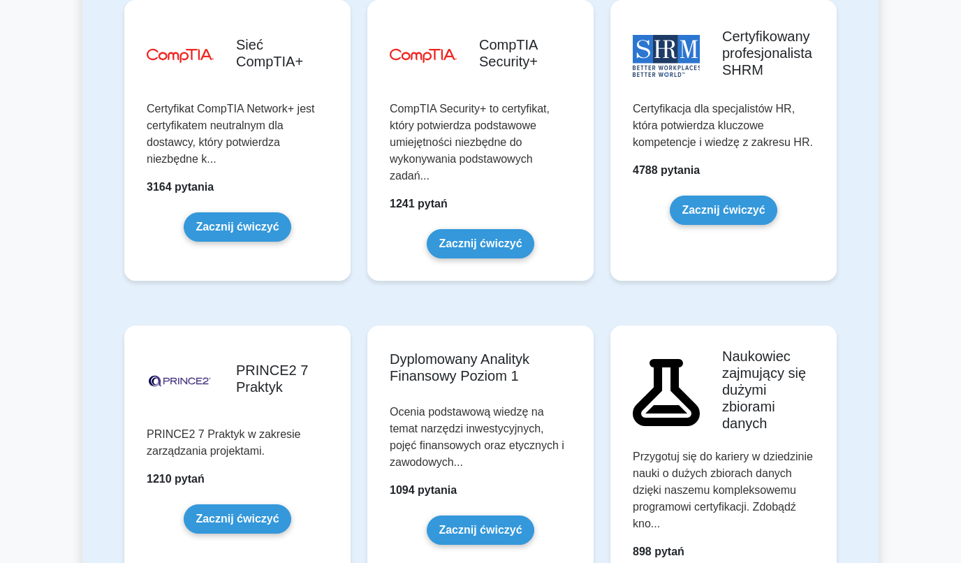
scroll to position [2973, 0]
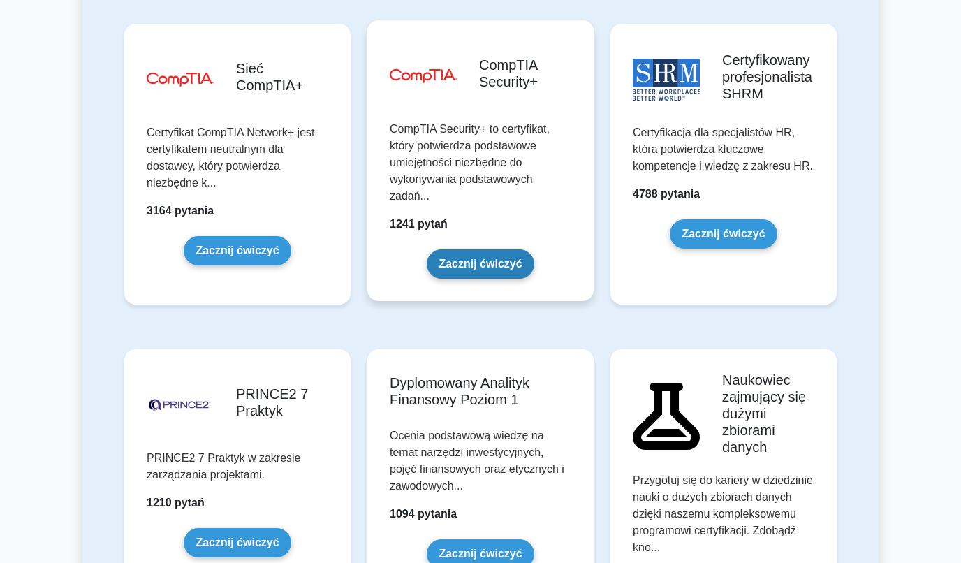
click at [466, 279] on link "Zacznij ćwiczyć" at bounding box center [480, 263] width 107 height 29
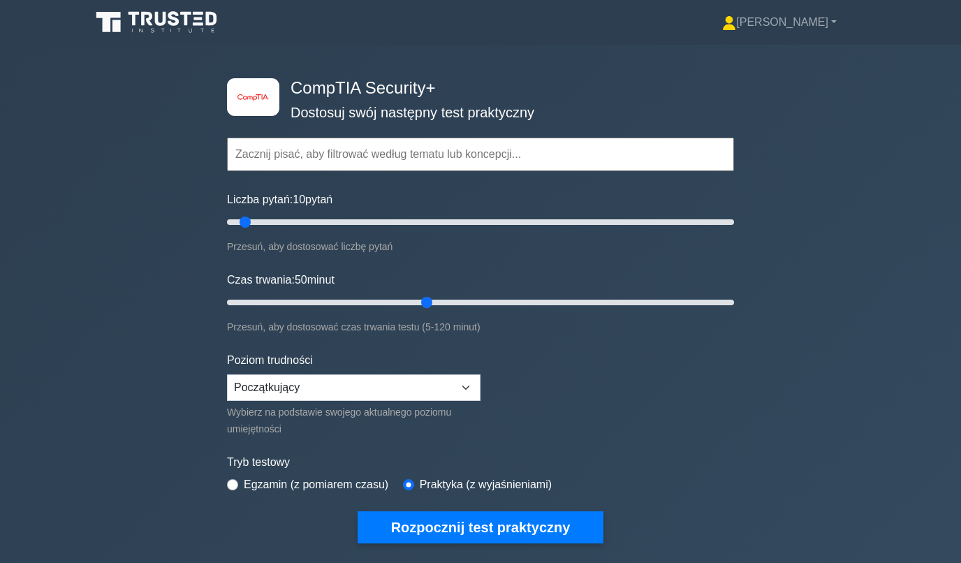
drag, startPoint x: 259, startPoint y: 300, endPoint x: 433, endPoint y: 303, distance: 173.9
type input "50"
click at [433, 303] on input "Czas trwania: 50 minut" at bounding box center [480, 302] width 507 height 17
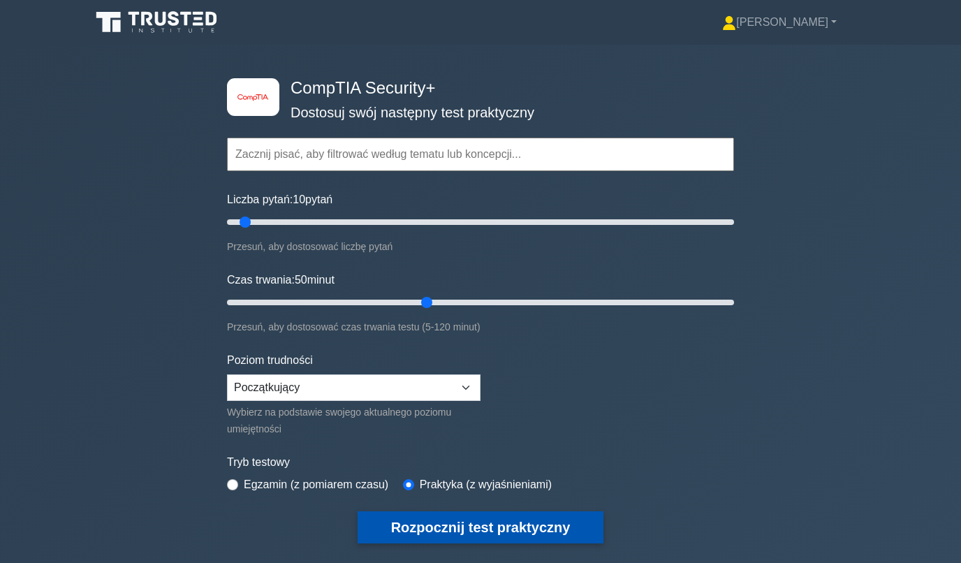
click at [412, 528] on button "Rozpocznij test praktyczny" at bounding box center [481, 527] width 247 height 32
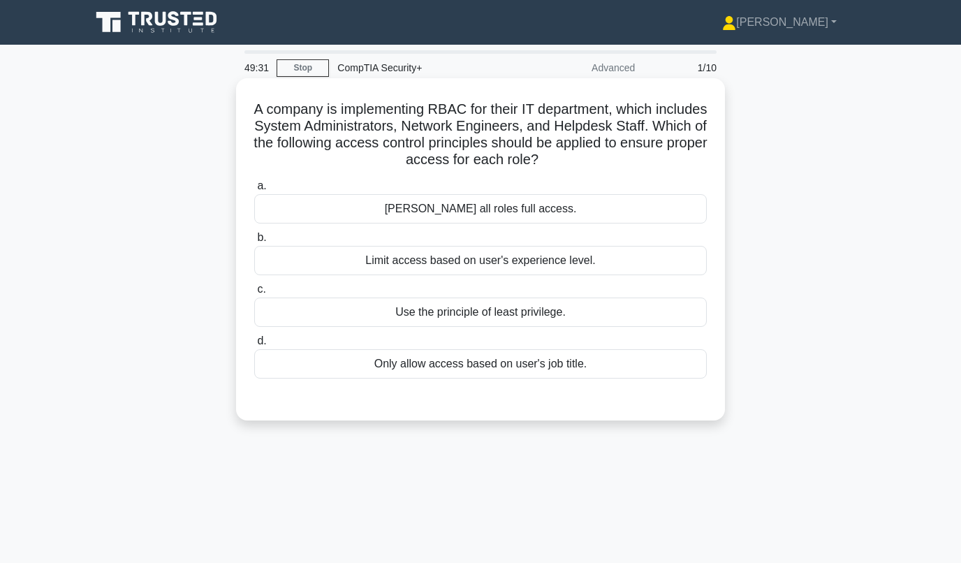
click at [527, 312] on div "Use the principle of least privilege." at bounding box center [480, 312] width 453 height 29
click at [254, 294] on input "c. Use the principle of least privilege." at bounding box center [254, 289] width 0 height 9
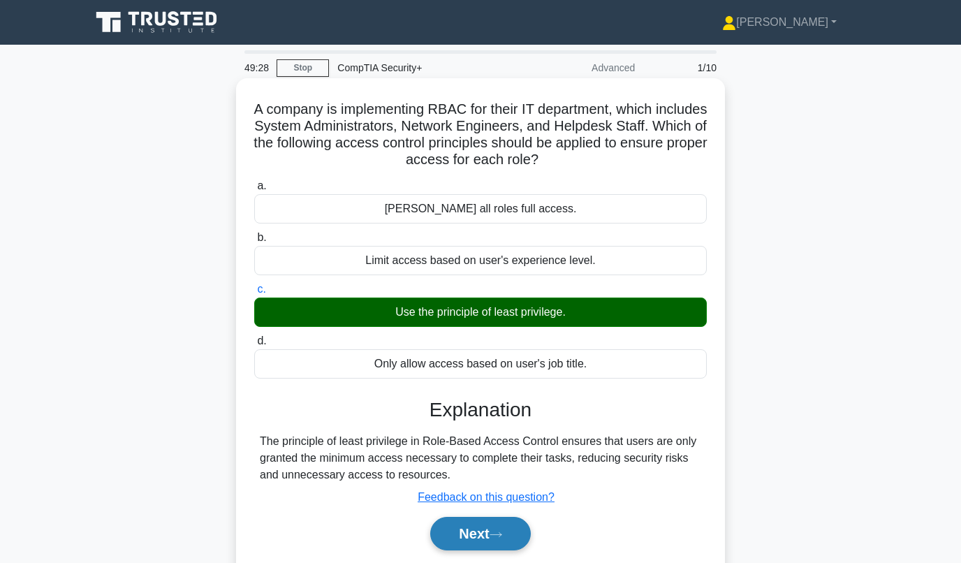
click at [474, 534] on button "Next" at bounding box center [480, 534] width 100 height 34
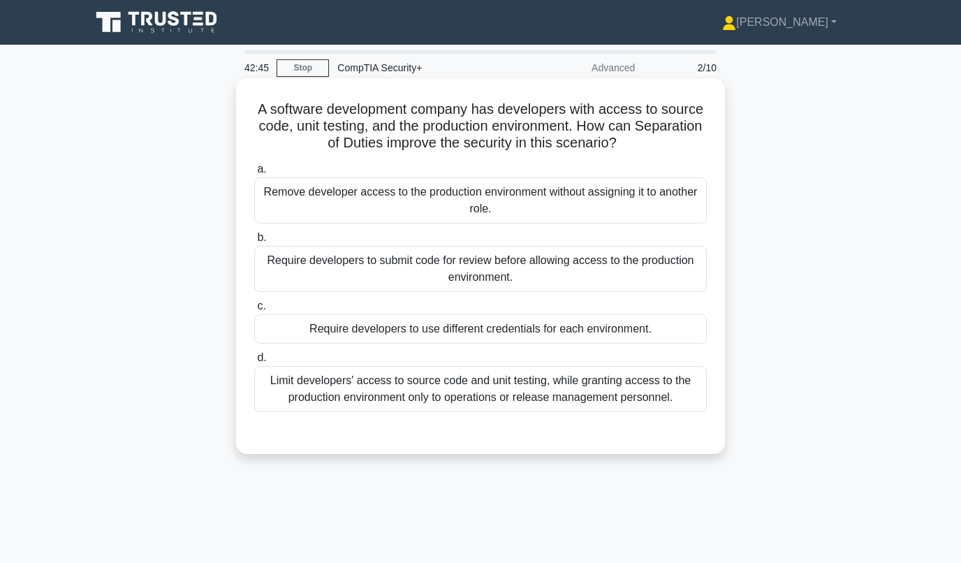
click at [305, 385] on div "Limit developers' access to source code and unit testing, while granting access…" at bounding box center [480, 389] width 453 height 46
click at [254, 363] on input "d. Limit developers' access to source code and unit testing, while granting acc…" at bounding box center [254, 357] width 0 height 9
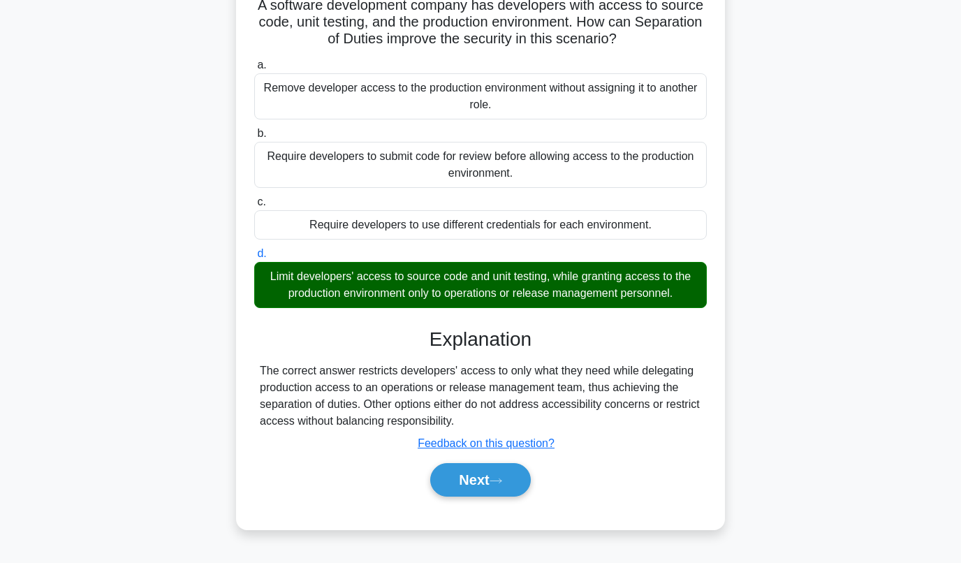
scroll to position [191, 0]
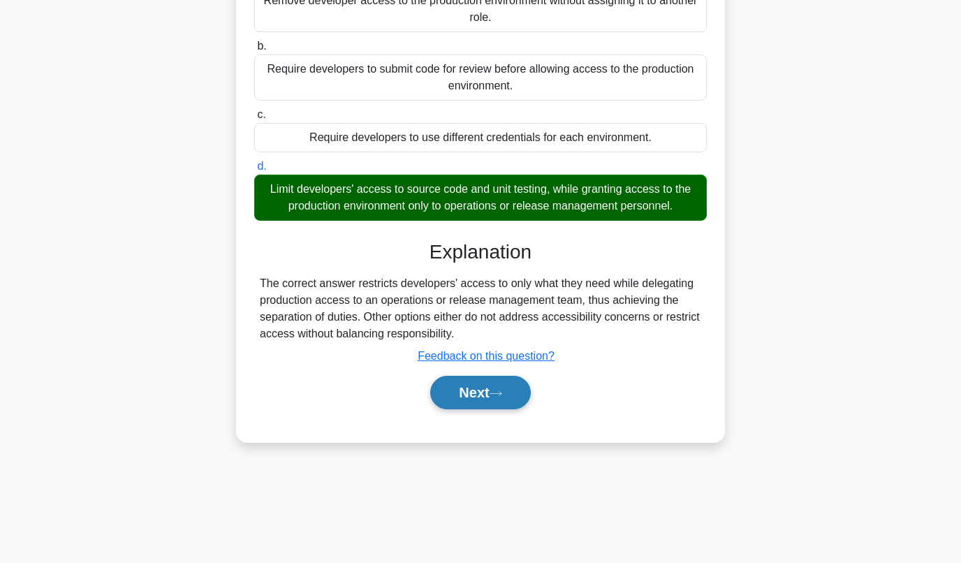
click at [459, 400] on button "Next" at bounding box center [480, 393] width 100 height 34
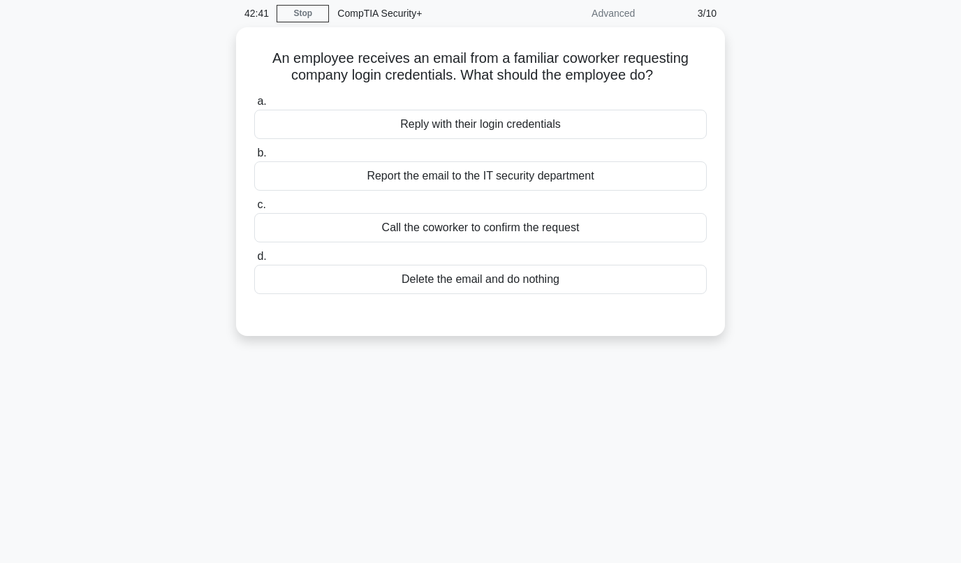
scroll to position [0, 0]
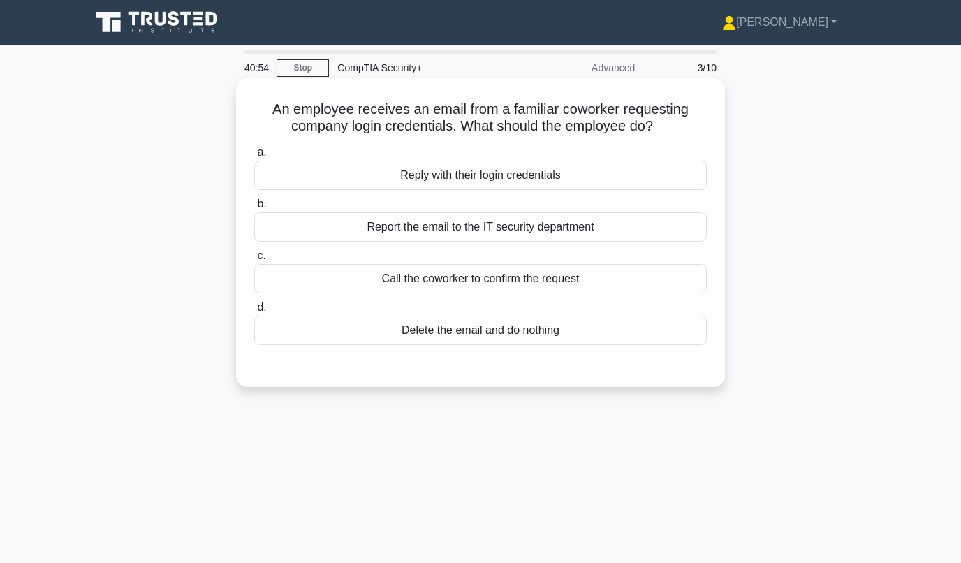
click at [410, 281] on div "Call the coworker to confirm the request" at bounding box center [480, 278] width 453 height 29
click at [254, 261] on input "c. Call the coworker to confirm the request" at bounding box center [254, 255] width 0 height 9
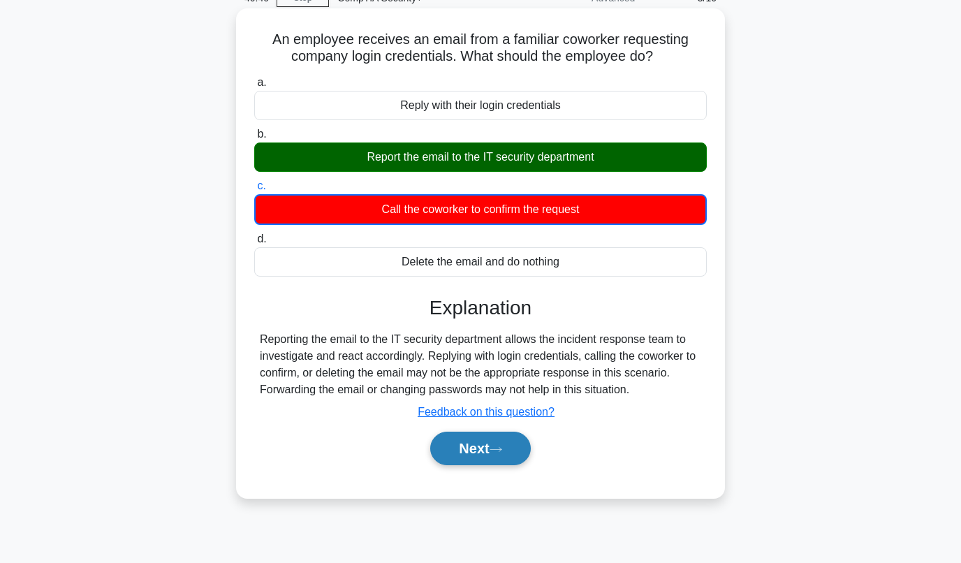
scroll to position [191, 0]
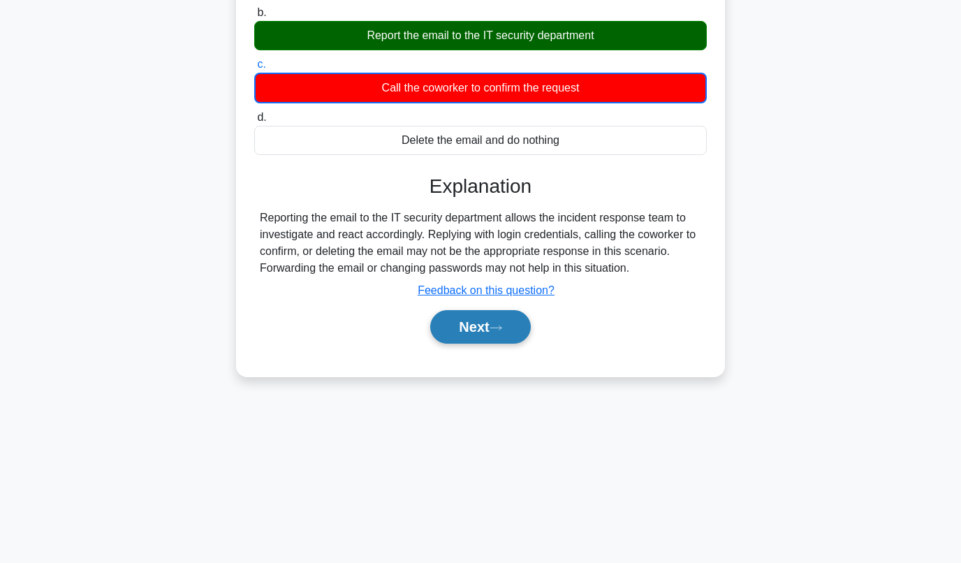
click at [463, 325] on button "Next" at bounding box center [480, 327] width 100 height 34
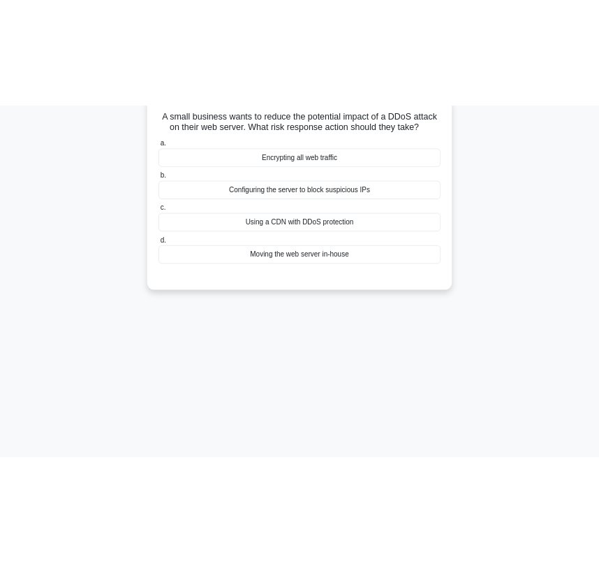
scroll to position [52, 0]
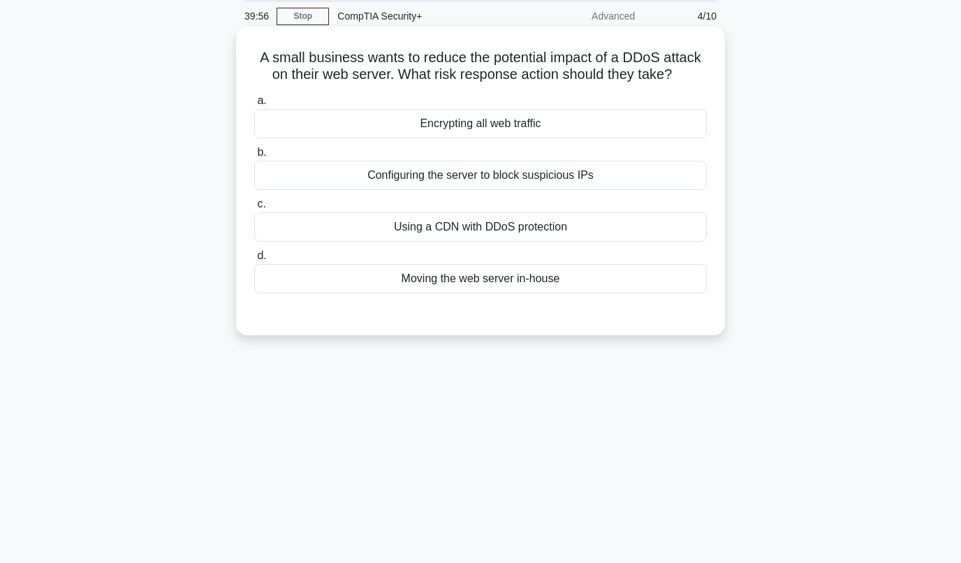
click at [488, 179] on div "Configuring the server to block suspicious IPs" at bounding box center [480, 175] width 453 height 29
click at [254, 157] on input "b. Configuring the server to block suspicious IPs" at bounding box center [254, 152] width 0 height 9
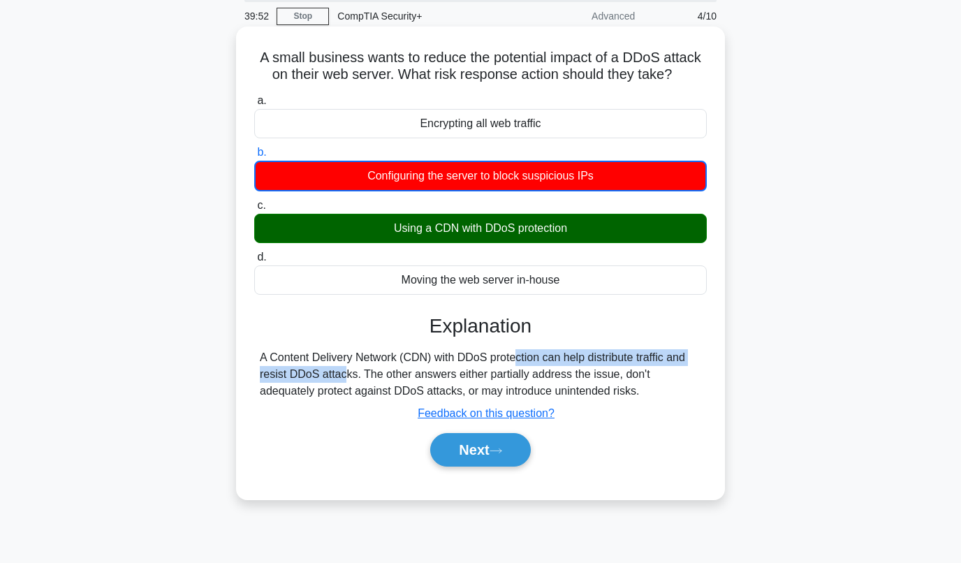
drag, startPoint x: 254, startPoint y: 369, endPoint x: 424, endPoint y: 356, distance: 170.9
click at [424, 356] on div "a. Encrypting all web traffic b. Configuring the server to block suspicious IPs" at bounding box center [480, 286] width 455 height 394
drag, startPoint x: 424, startPoint y: 356, endPoint x: 396, endPoint y: 361, distance: 28.4
click at [396, 361] on div "A Content Delivery Network (CDN) with DDoS protection can help distribute traff…" at bounding box center [480, 374] width 441 height 50
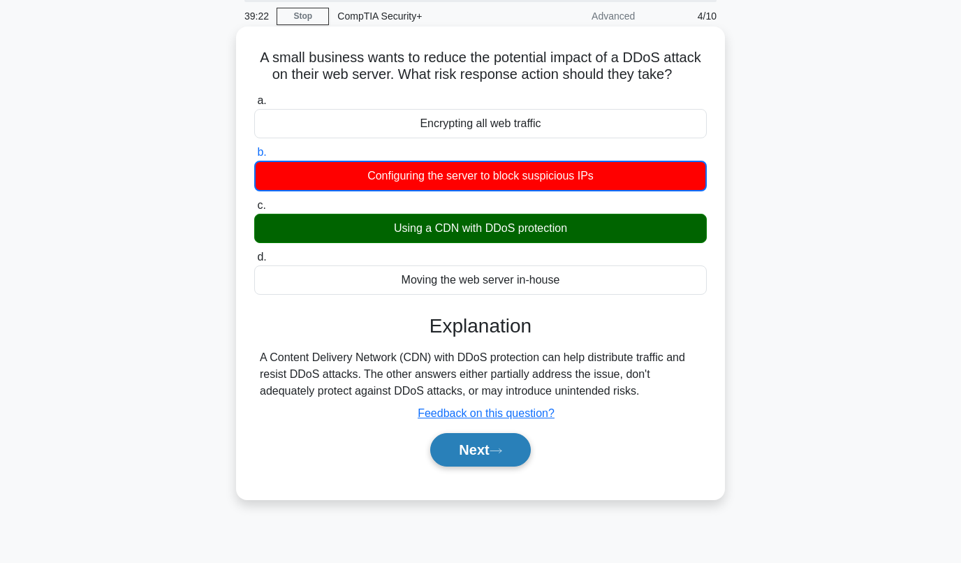
click at [440, 448] on button "Next" at bounding box center [480, 450] width 100 height 34
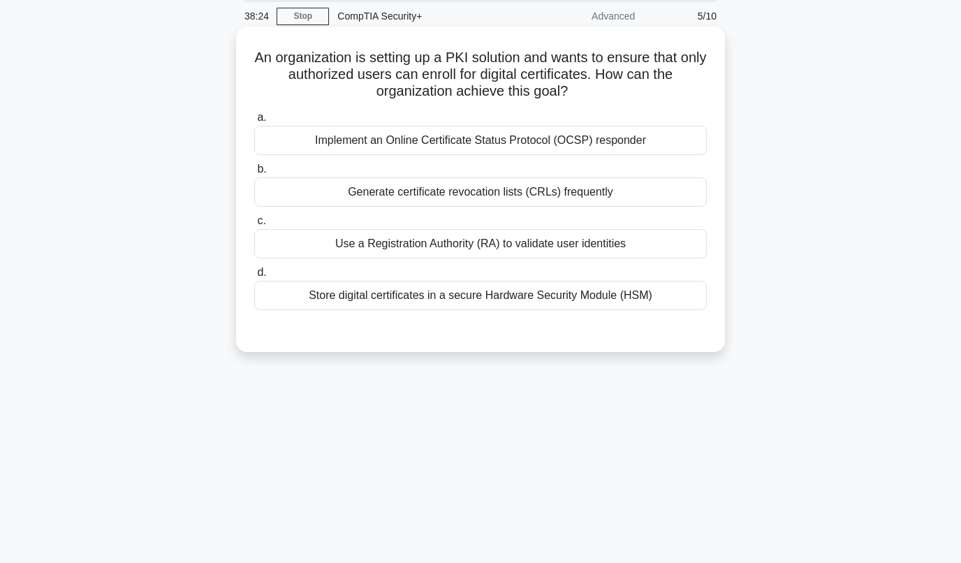
drag, startPoint x: 261, startPoint y: 57, endPoint x: 688, endPoint y: 87, distance: 427.8
click at [688, 87] on h5 "An organization is setting up a PKI solution and wants to ensure that only auth…" at bounding box center [480, 75] width 455 height 52
drag, startPoint x: 688, startPoint y: 87, endPoint x: 628, endPoint y: 108, distance: 63.9
click at [628, 108] on div "a. Implement an Online Certificate Status Protocol (OCSP) responder b. Generate…" at bounding box center [480, 209] width 469 height 207
drag, startPoint x: 281, startPoint y: 141, endPoint x: 717, endPoint y: 152, distance: 436.0
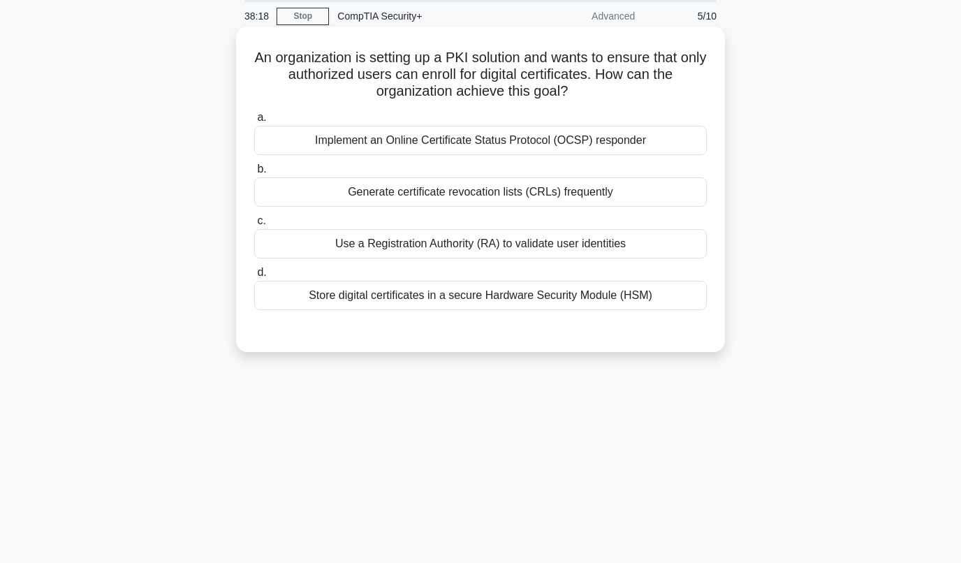
click at [717, 152] on div "An organization is setting up a PKI solution and wants to ensure that only auth…" at bounding box center [481, 189] width 478 height 314
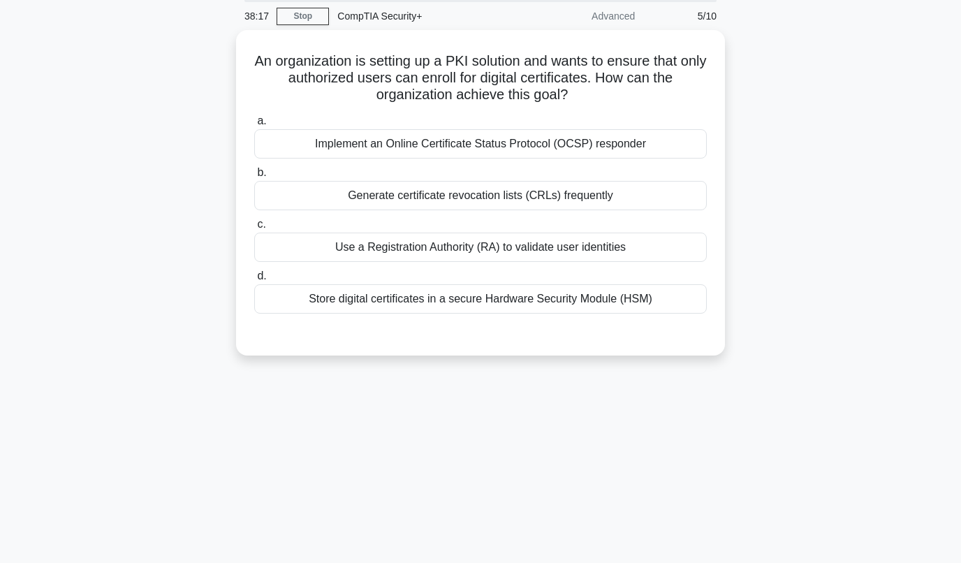
drag, startPoint x: 717, startPoint y: 152, endPoint x: 804, endPoint y: 193, distance: 95.9
click at [804, 192] on div "An organization is setting up a PKI solution and wants to ensure that only auth…" at bounding box center [480, 201] width 796 height 342
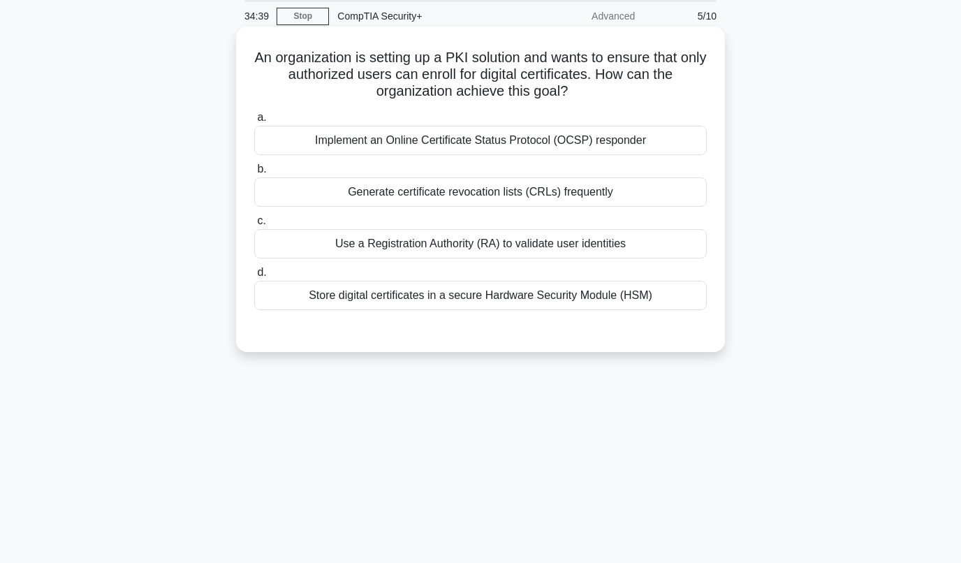
click at [399, 141] on div "Implement an Online Certificate Status Protocol (OCSP) responder" at bounding box center [480, 140] width 453 height 29
click at [254, 122] on input "a. Implement an Online Certificate Status Protocol (OCSP) responder" at bounding box center [254, 117] width 0 height 9
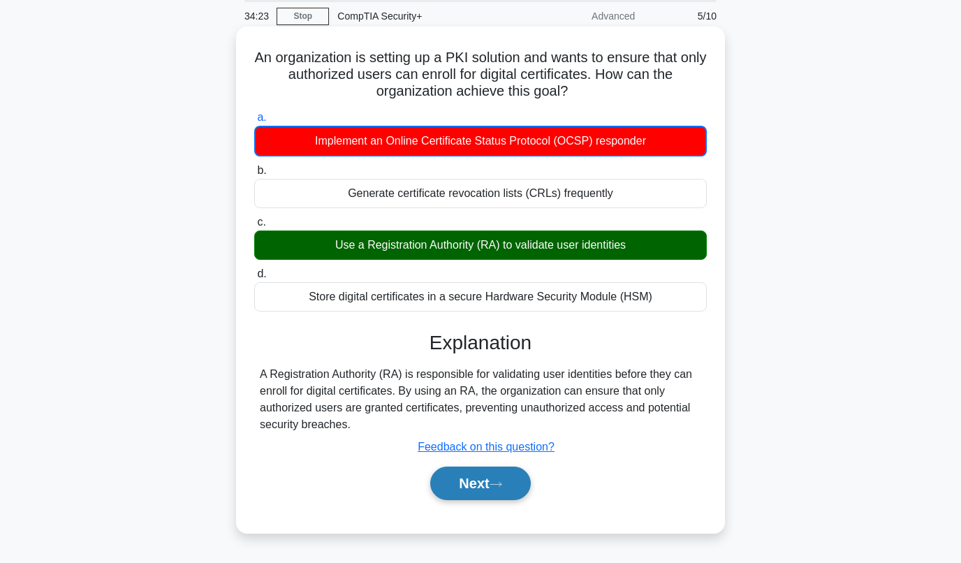
click at [487, 491] on button "Next" at bounding box center [480, 484] width 100 height 34
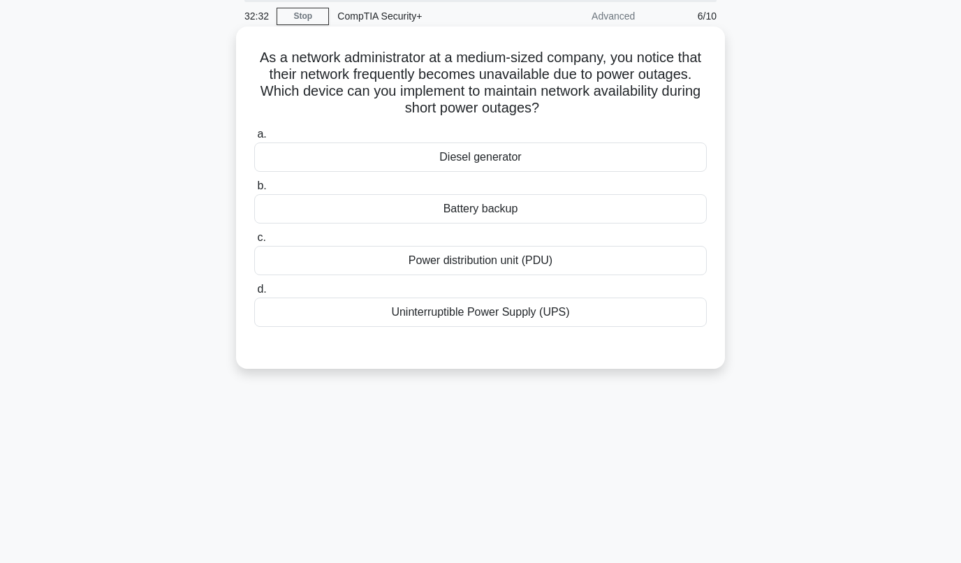
click at [453, 264] on div "Power distribution unit (PDU)" at bounding box center [480, 260] width 453 height 29
click at [254, 242] on input "c. Power distribution unit (PDU)" at bounding box center [254, 237] width 0 height 9
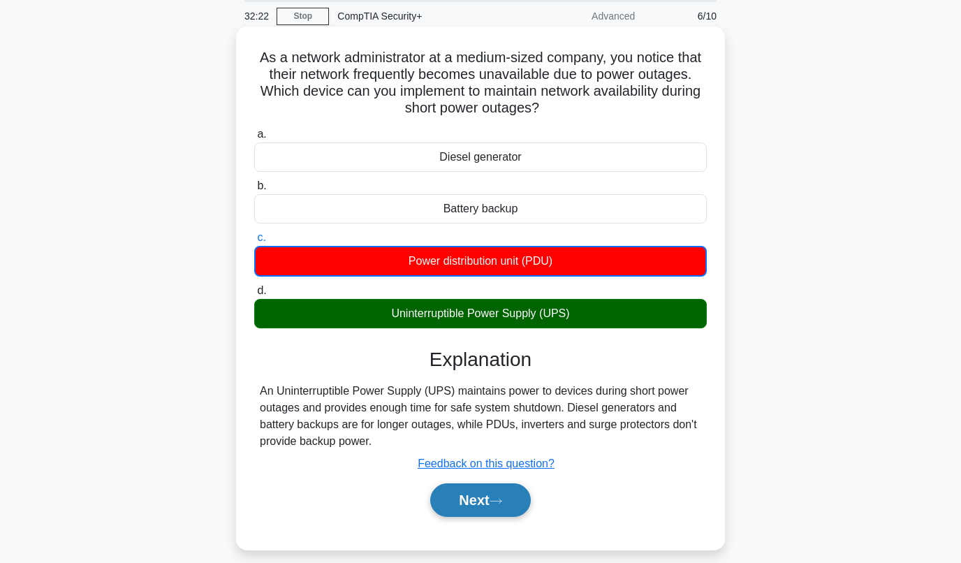
click at [493, 499] on button "Next" at bounding box center [480, 500] width 100 height 34
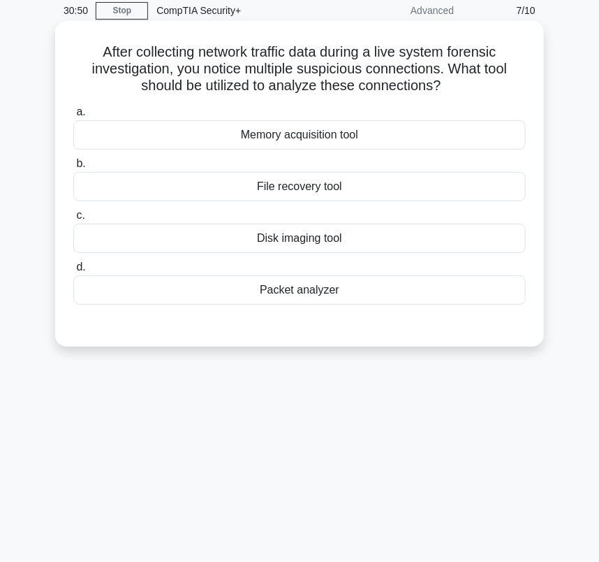
click at [274, 300] on div "Packet analyzer" at bounding box center [299, 289] width 453 height 29
click at [73, 272] on input "d. Packet analyzer" at bounding box center [73, 267] width 0 height 9
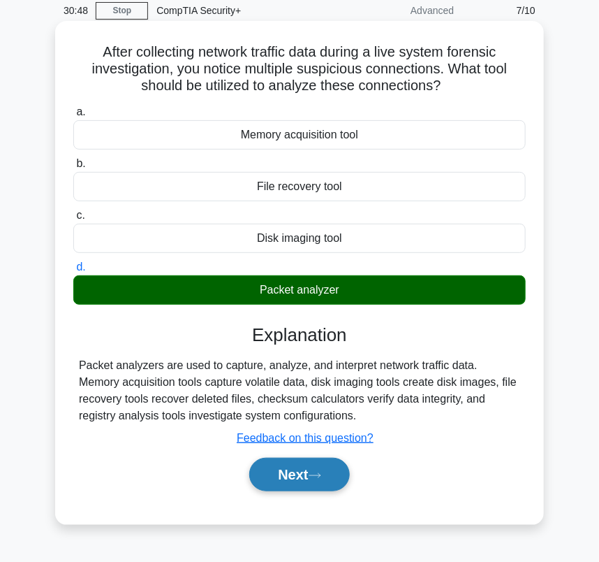
click at [291, 473] on button "Next" at bounding box center [299, 474] width 100 height 34
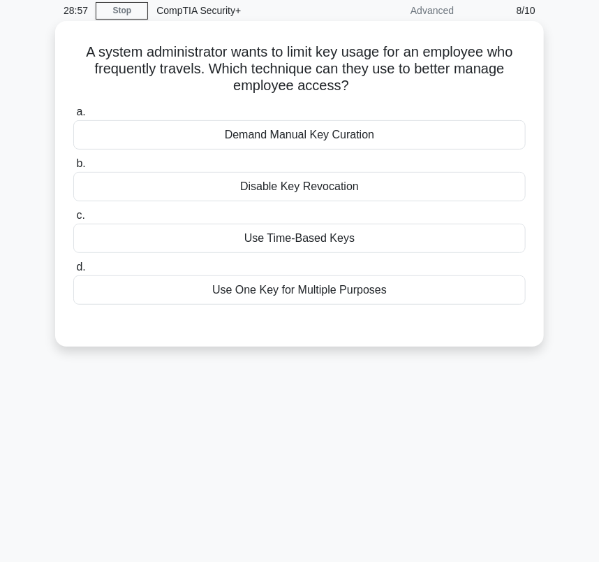
click at [319, 236] on div "Use Time-Based Keys" at bounding box center [299, 238] width 453 height 29
click at [73, 220] on input "c. Use Time-Based Keys" at bounding box center [73, 215] width 0 height 9
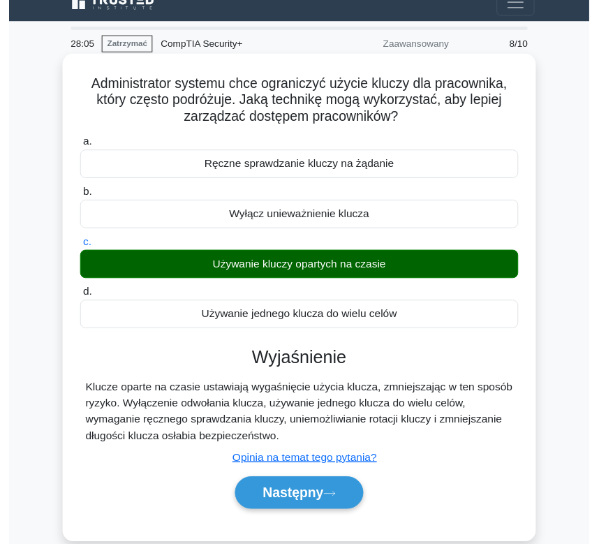
scroll to position [0, 0]
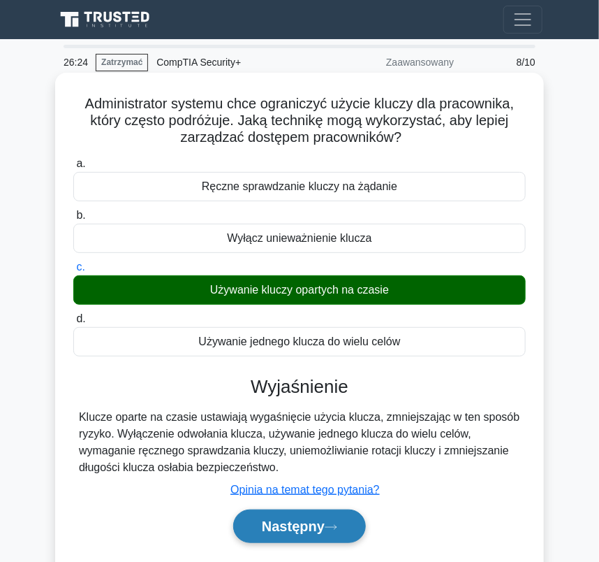
click at [281, 534] on button "Następny" at bounding box center [299, 526] width 133 height 34
